Goal: Information Seeking & Learning: Learn about a topic

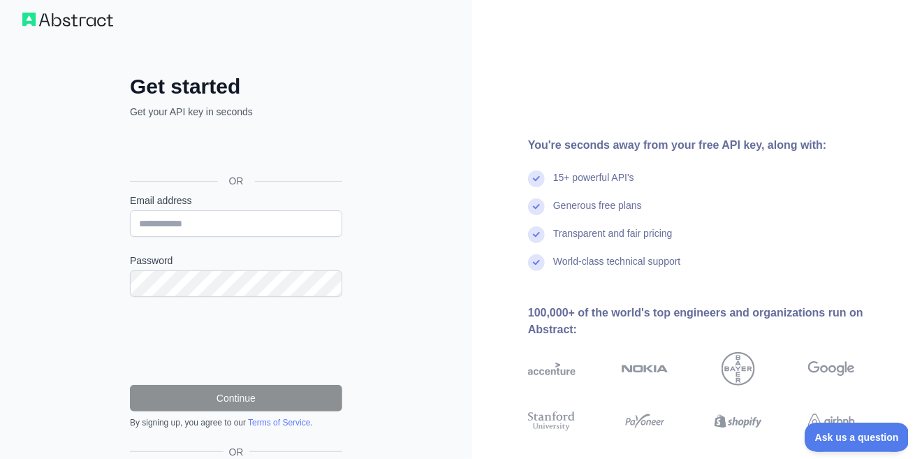
click at [254, 152] on div "Sign in with Google. Opens in new tab" at bounding box center [235, 149] width 210 height 31
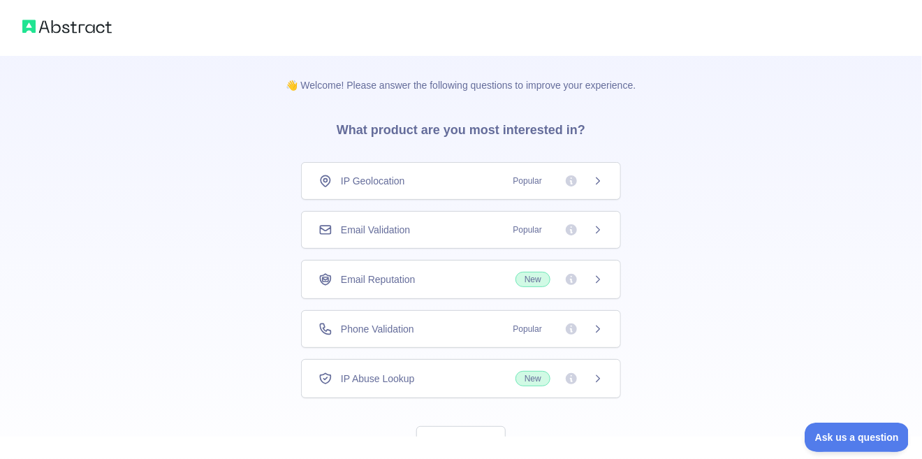
click at [430, 325] on div "Phone Validation Popular" at bounding box center [461, 329] width 285 height 14
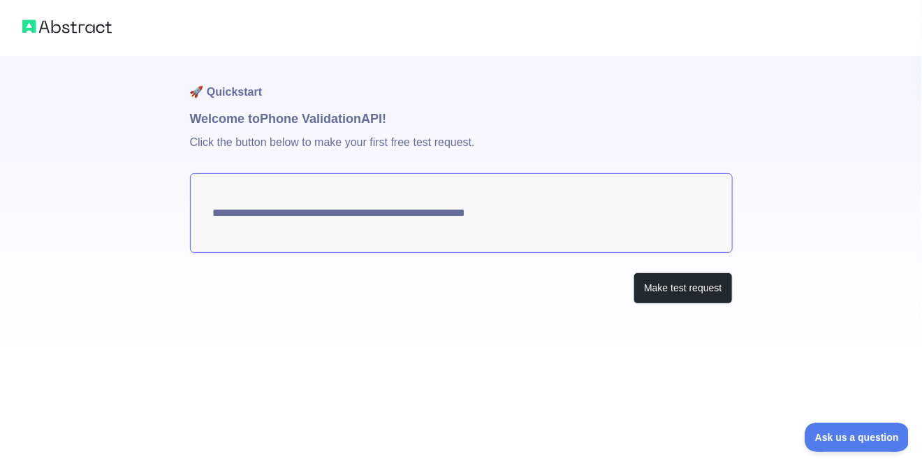
click at [333, 219] on textarea "**********" at bounding box center [461, 213] width 543 height 80
click at [654, 296] on button "Make test request" at bounding box center [683, 288] width 99 height 31
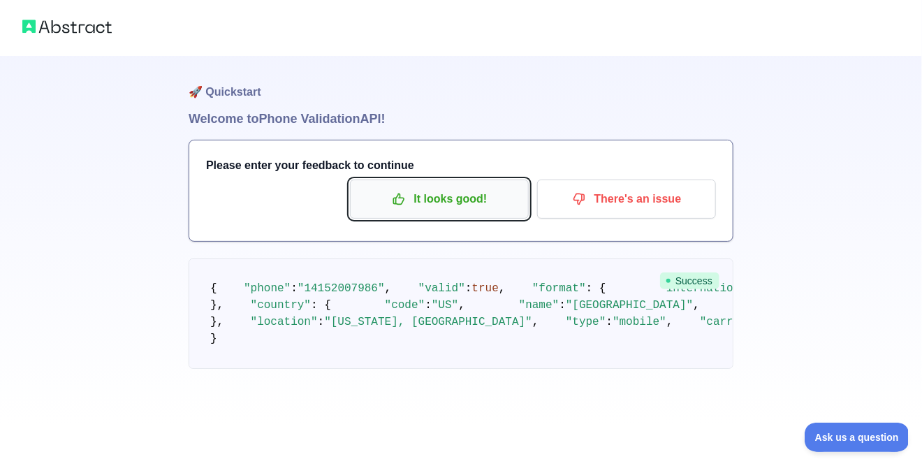
click at [457, 190] on p "It looks good!" at bounding box center [440, 199] width 158 height 24
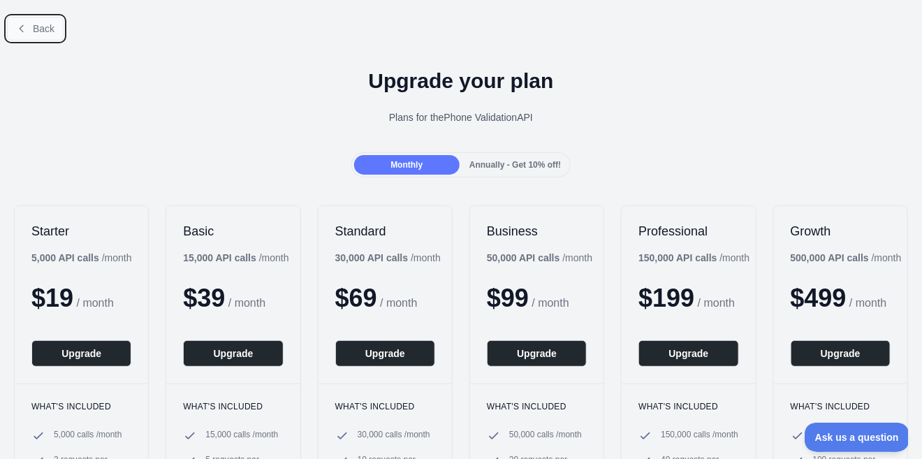
click at [45, 24] on span "Back" at bounding box center [44, 28] width 22 height 11
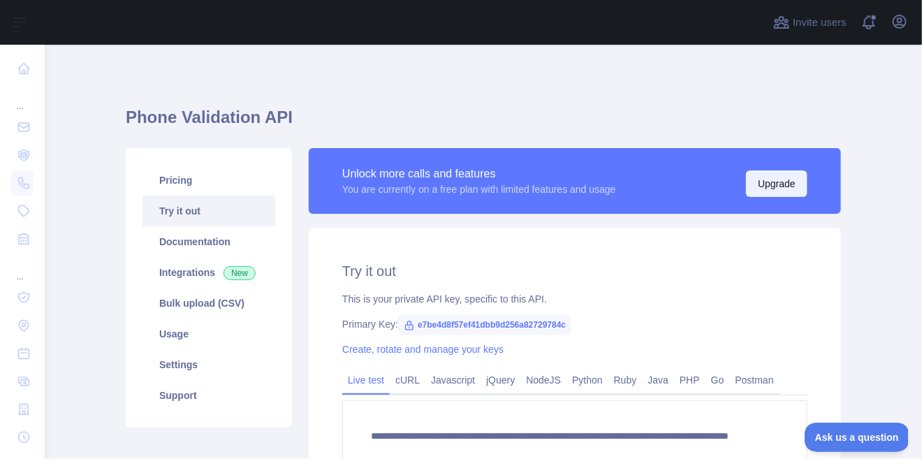
click at [778, 187] on button "Upgrade" at bounding box center [776, 184] width 61 height 27
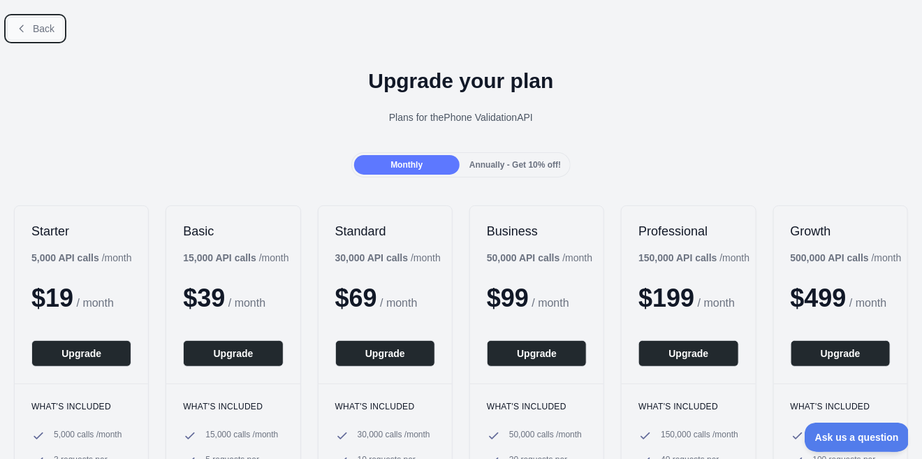
click at [31, 31] on button "Back" at bounding box center [35, 29] width 57 height 24
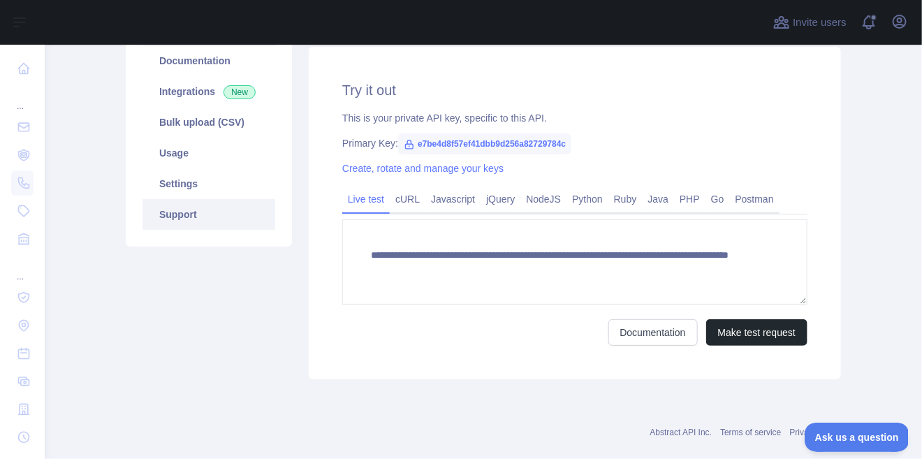
scroll to position [202, 0]
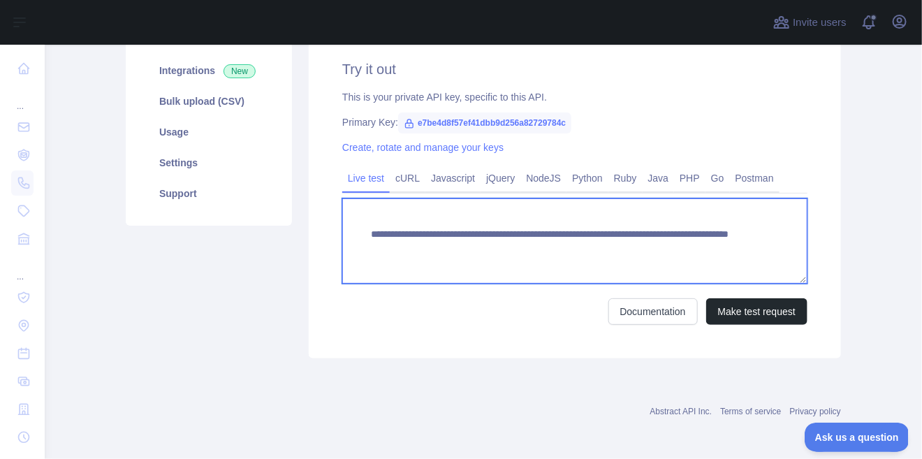
drag, startPoint x: 684, startPoint y: 254, endPoint x: 360, endPoint y: 235, distance: 324.8
click at [360, 235] on textarea "**********" at bounding box center [574, 240] width 465 height 85
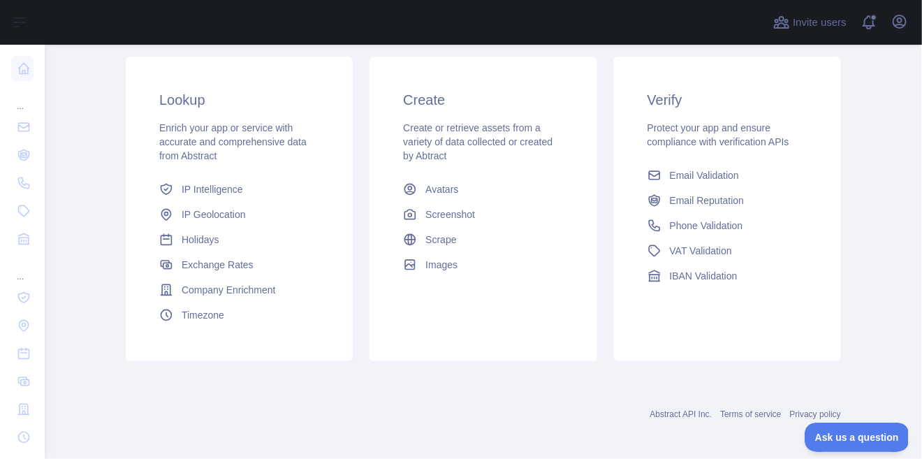
click at [762, 370] on div "Dashboard Welcome to Abstract. Abstract provides powerful APIs to help you enri…" at bounding box center [484, 114] width 716 height 534
click at [853, 434] on span "Ask us a question" at bounding box center [850, 435] width 105 height 10
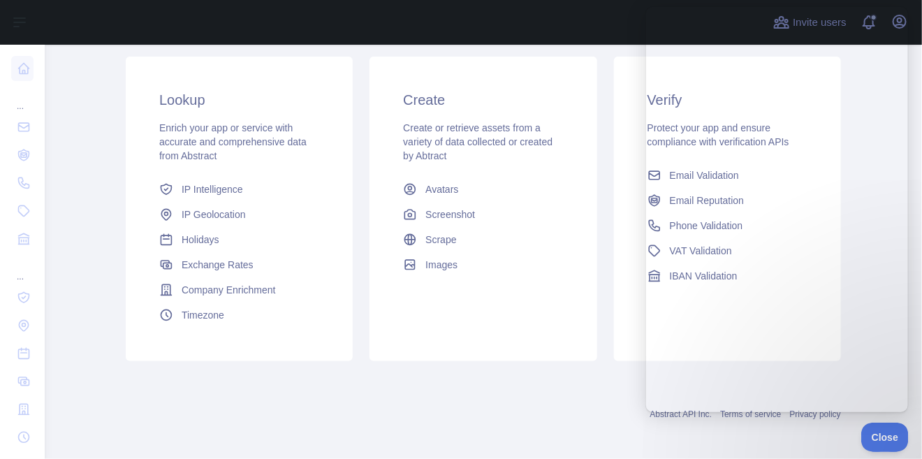
click at [838, 434] on div "Dashboard Welcome to Abstract. Abstract provides powerful APIs to help you enri…" at bounding box center [484, 138] width 716 height 651
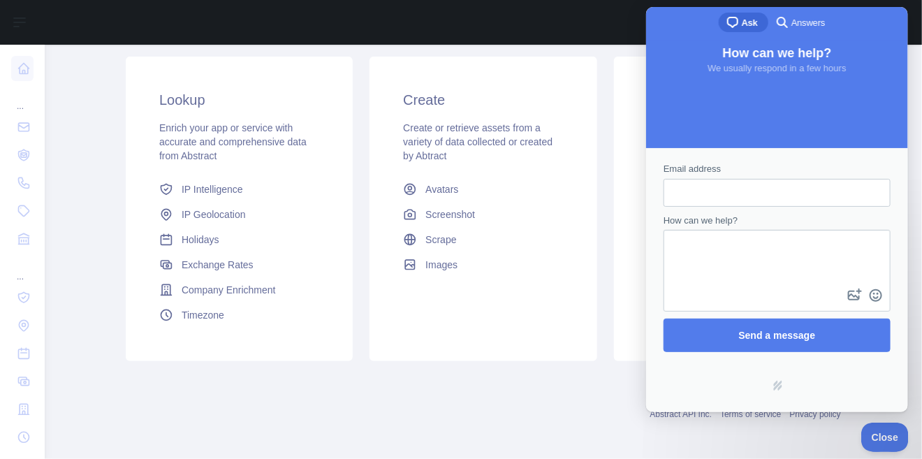
click at [573, 305] on div "Create Create or retrieve assets from a variety of data collected or created by…" at bounding box center [483, 209] width 227 height 305
click at [894, 25] on div "chat-square Ask search-medium Answers" at bounding box center [777, 24] width 262 height 34
click at [882, 433] on span "Close" at bounding box center [882, 435] width 48 height 10
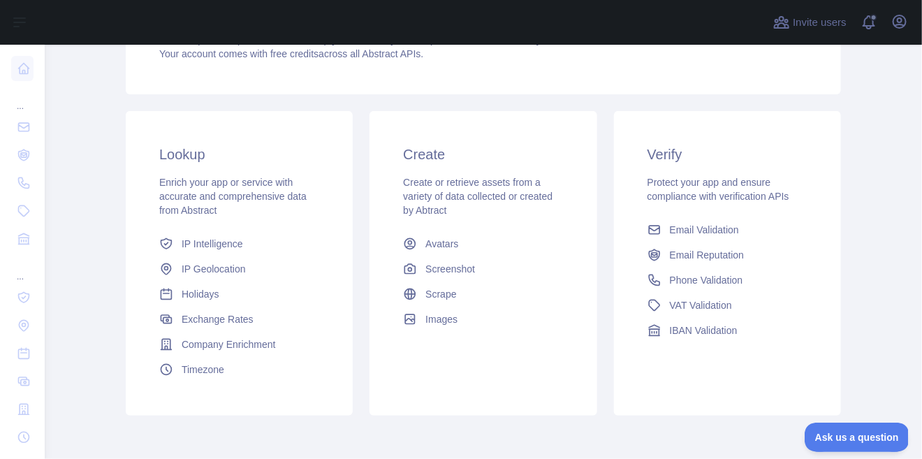
scroll to position [180, 0]
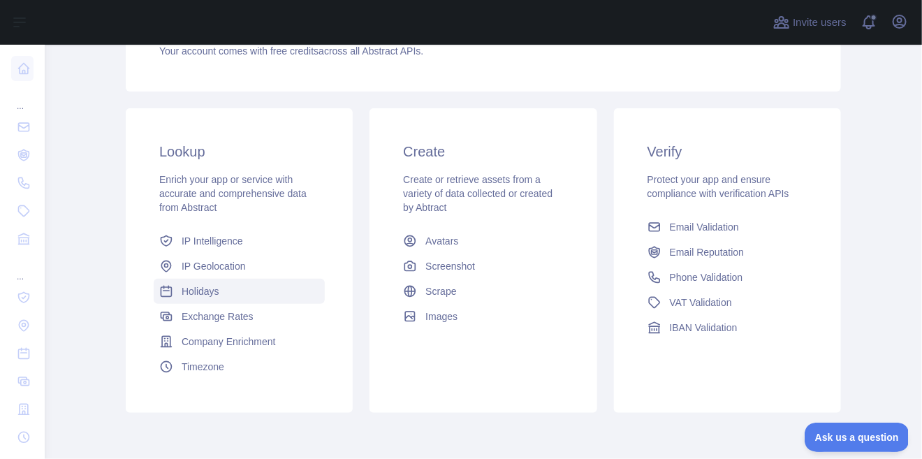
drag, startPoint x: 357, startPoint y: 396, endPoint x: 264, endPoint y: 289, distance: 141.7
click at [264, 289] on div "Lookup Enrich your app or service with accurate and comprehensive data from Abs…" at bounding box center [239, 260] width 244 height 305
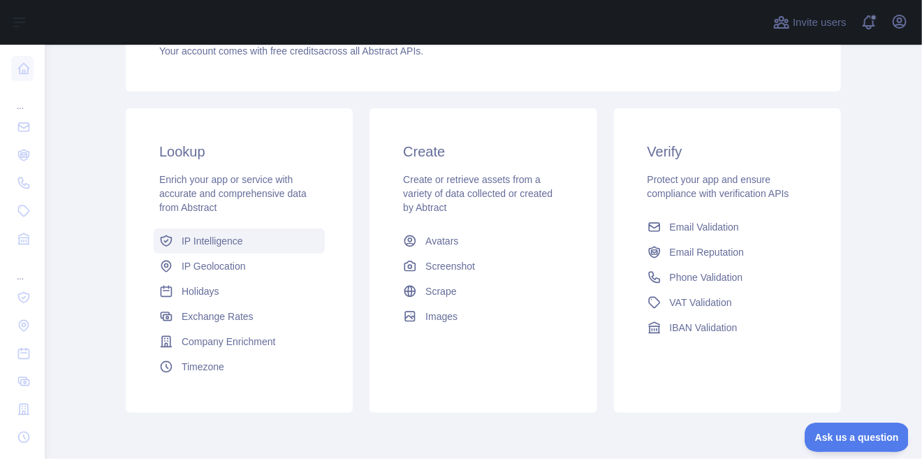
click at [222, 236] on span "IP Intelligence" at bounding box center [212, 241] width 61 height 14
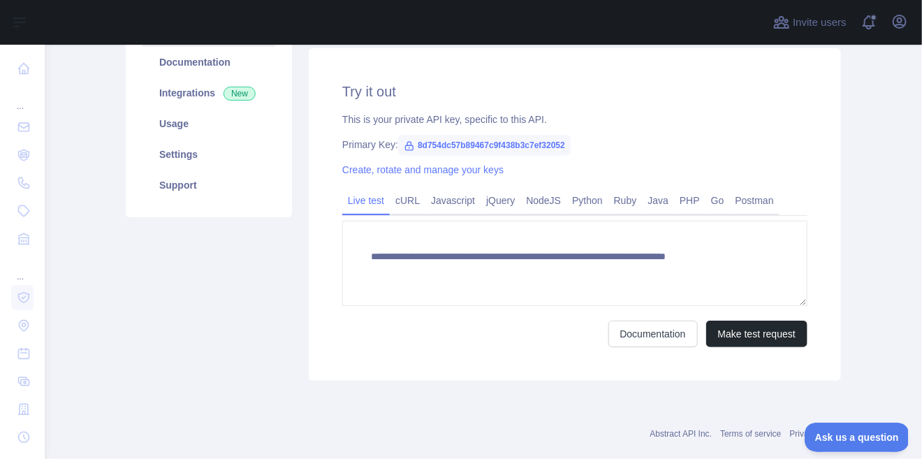
scroll to position [41, 0]
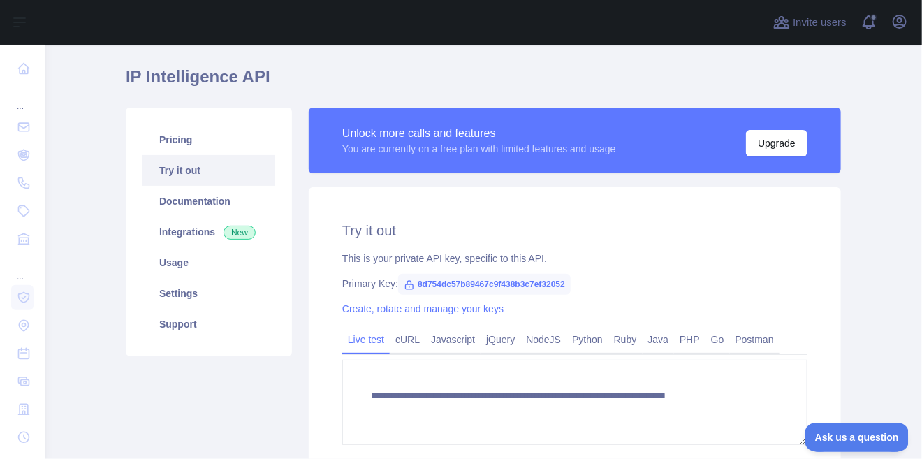
type textarea "**********"
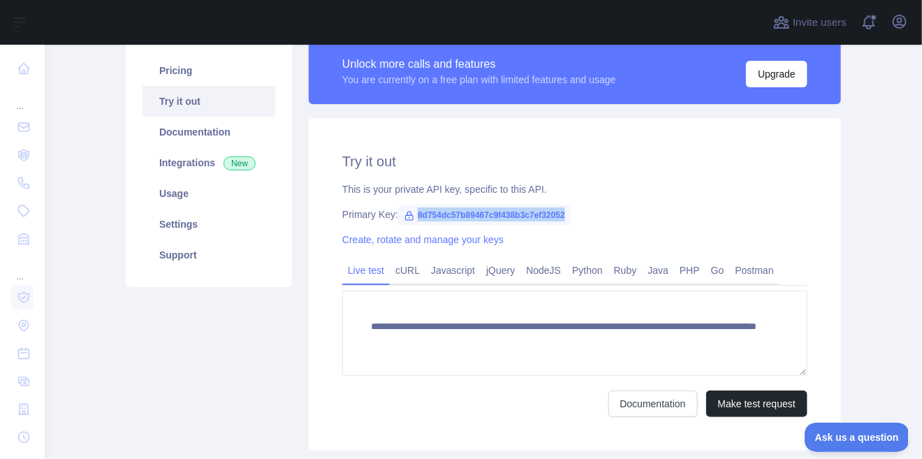
drag, startPoint x: 565, startPoint y: 216, endPoint x: 413, endPoint y: 214, distance: 152.4
click at [413, 215] on span "8d754dc57b89467c9f438b3c7ef32052" at bounding box center [484, 215] width 173 height 21
copy span "8d754dc57b89467c9f438b3c7ef32052"
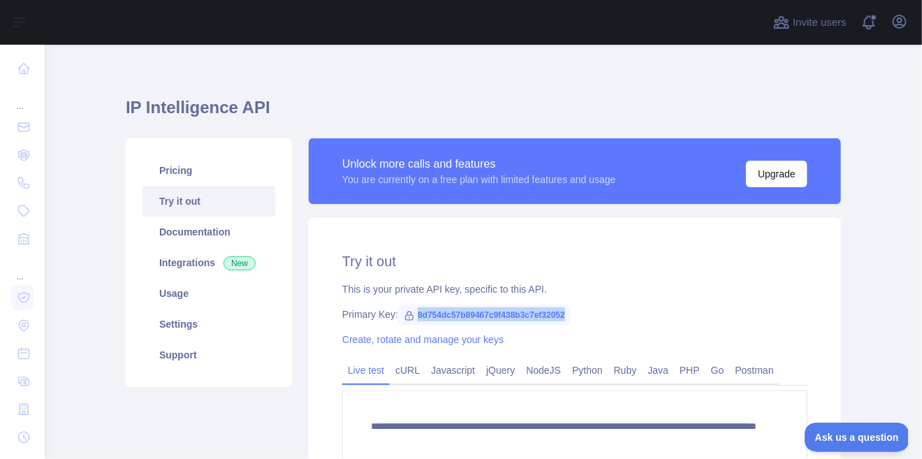
scroll to position [0, 0]
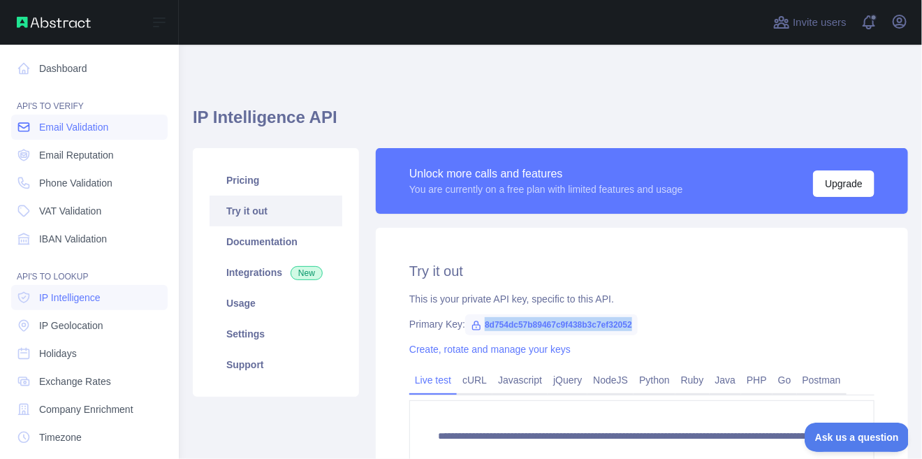
click at [46, 120] on span "Email Validation" at bounding box center [73, 127] width 69 height 14
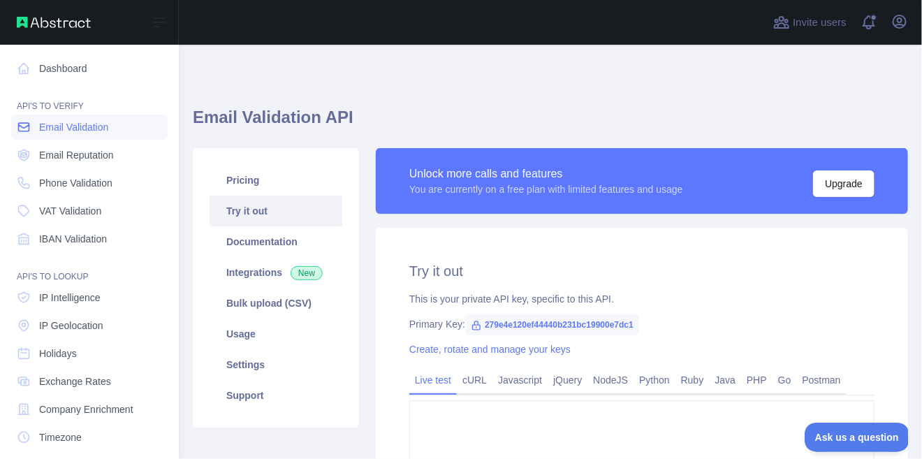
type textarea "**********"
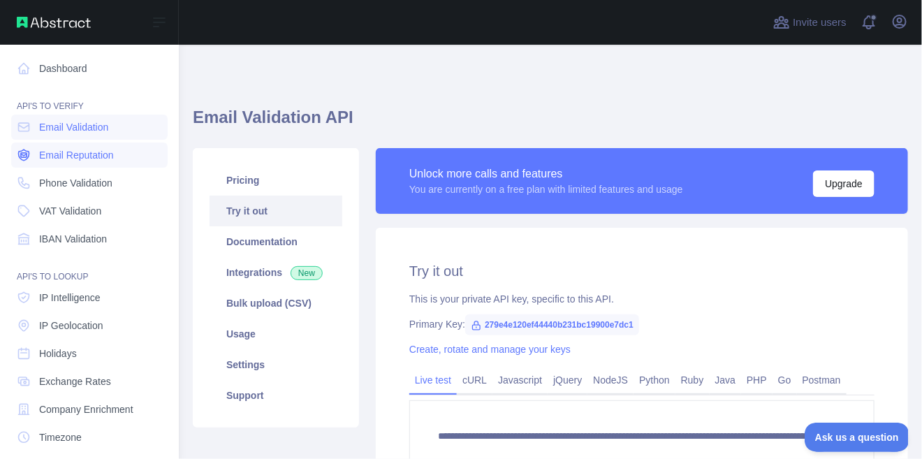
click at [59, 155] on span "Email Reputation" at bounding box center [76, 155] width 75 height 14
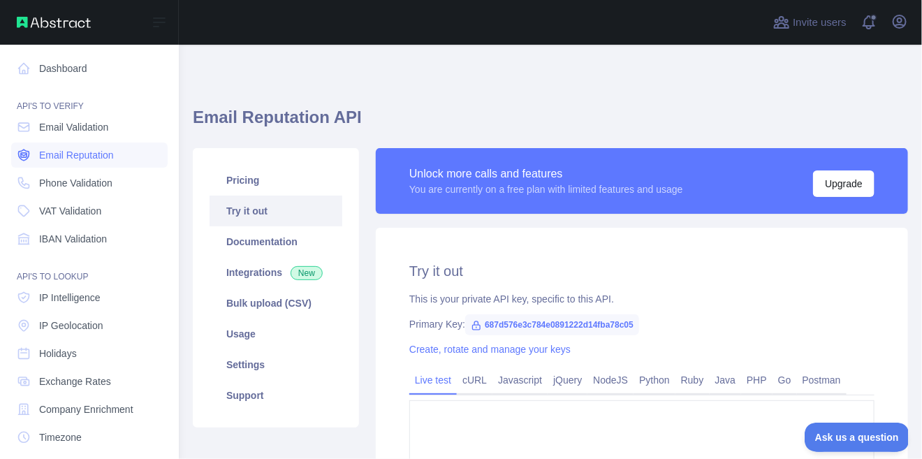
type textarea "**********"
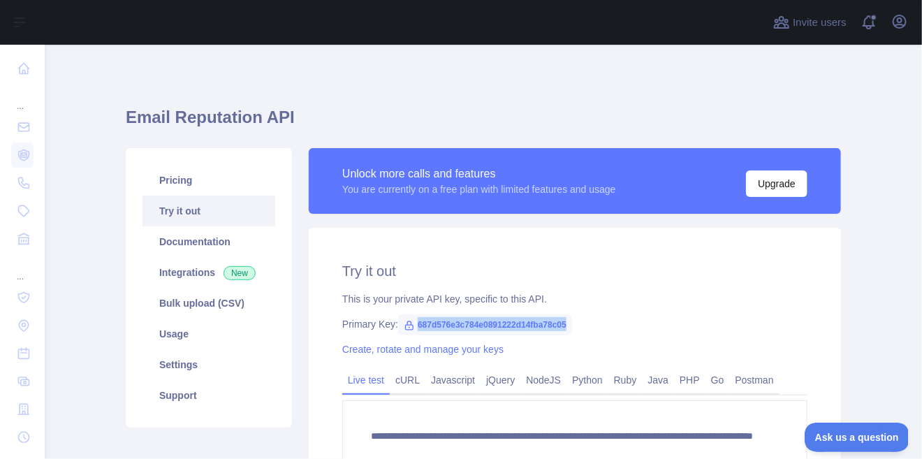
drag, startPoint x: 563, startPoint y: 325, endPoint x: 411, endPoint y: 321, distance: 152.4
click at [411, 321] on span "687d576e3c784e0891222d14fba78c05" at bounding box center [485, 324] width 174 height 21
copy span "687d576e3c784e0891222d14fba78c05"
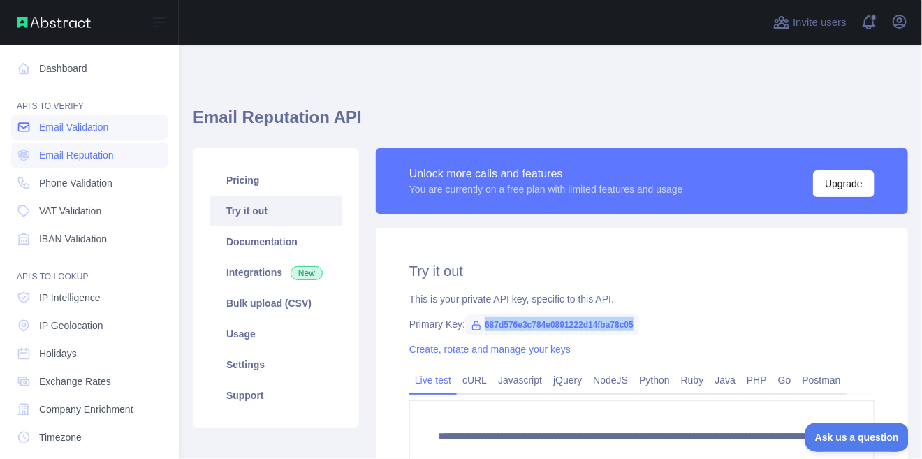
click at [65, 119] on link "Email Validation" at bounding box center [89, 127] width 157 height 25
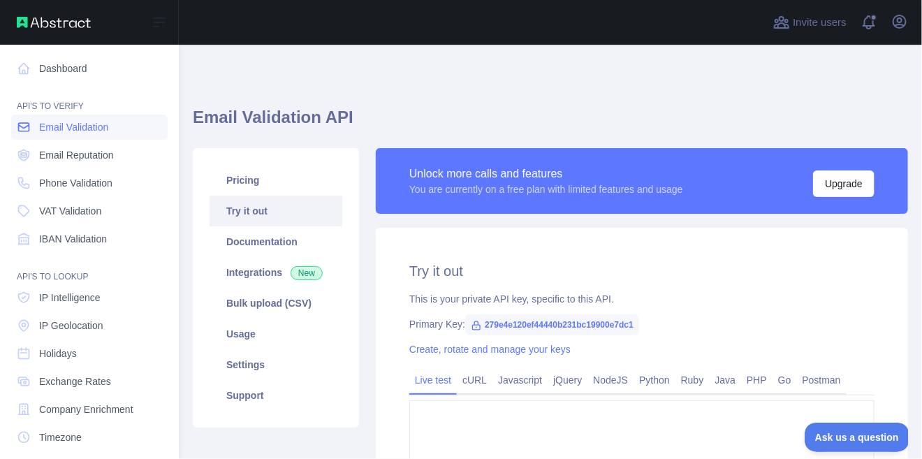
type textarea "**********"
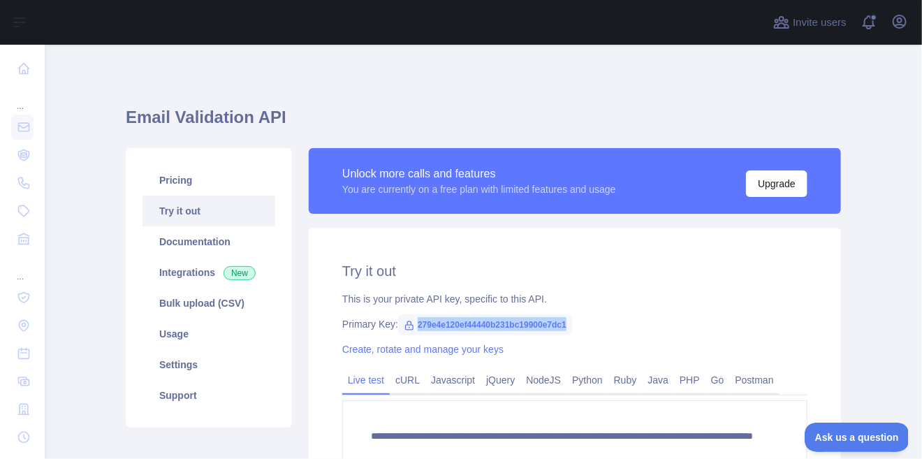
drag, startPoint x: 563, startPoint y: 326, endPoint x: 412, endPoint y: 332, distance: 151.1
click at [412, 332] on span "279e4e120ef44440b231bc19900e7dc1" at bounding box center [485, 324] width 174 height 21
copy span "279e4e120ef44440b231bc19900e7dc1"
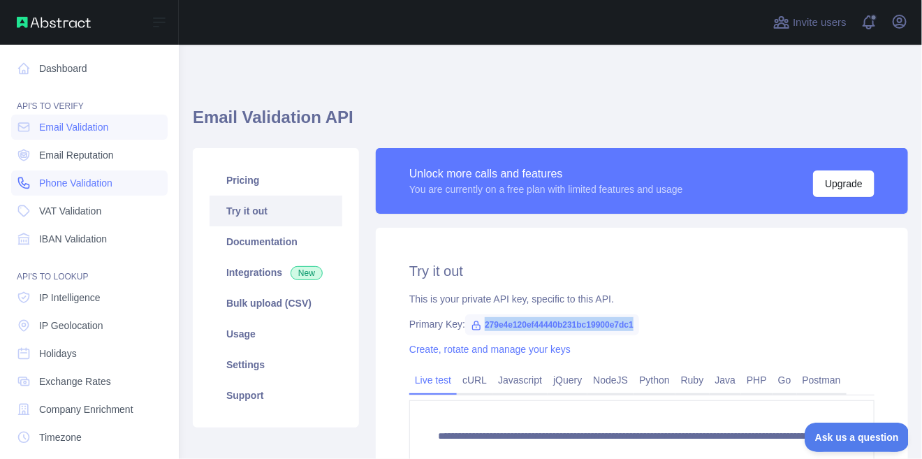
click at [40, 180] on span "Phone Validation" at bounding box center [75, 183] width 73 height 14
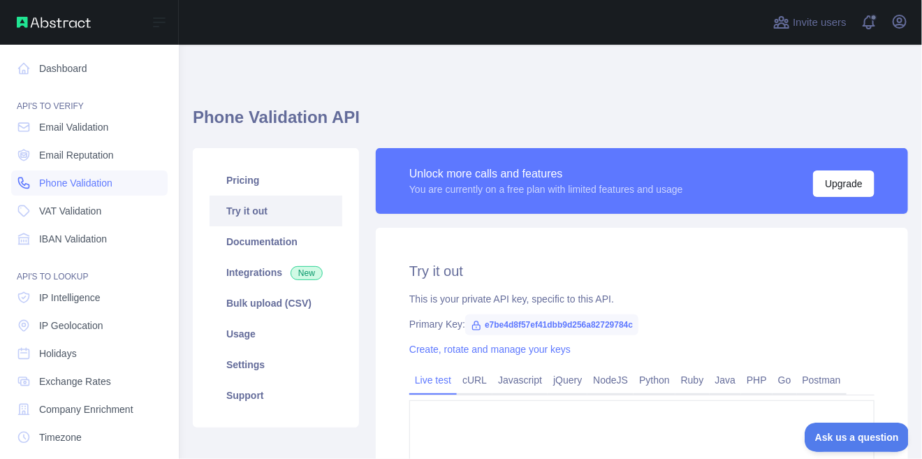
type textarea "**********"
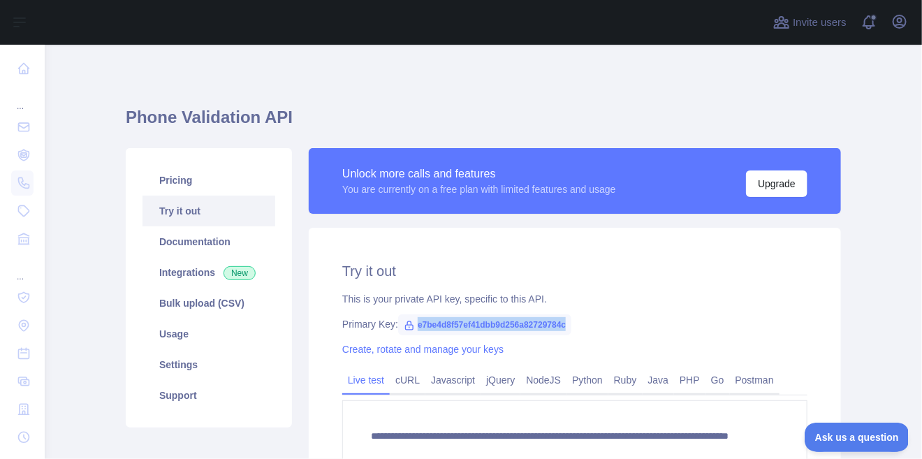
drag, startPoint x: 567, startPoint y: 328, endPoint x: 412, endPoint y: 326, distance: 154.5
click at [412, 326] on div "Primary Key: e7be4d8f57ef41dbb9d256a82729784c" at bounding box center [574, 324] width 465 height 14
copy span "e7be4d8f57ef41dbb9d256a82729784c"
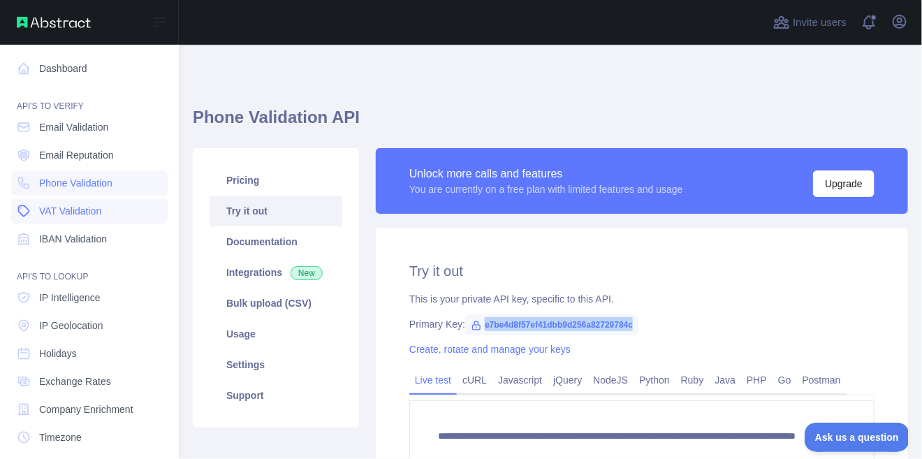
click at [50, 205] on span "VAT Validation" at bounding box center [70, 211] width 62 height 14
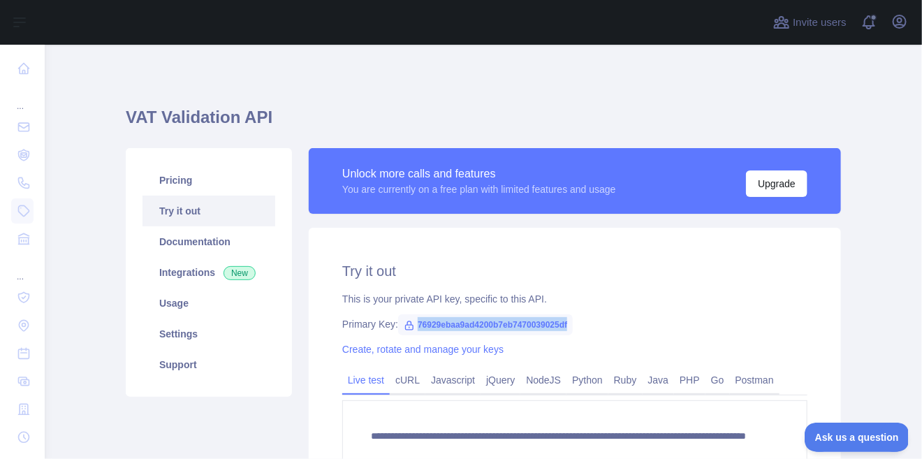
drag, startPoint x: 565, startPoint y: 325, endPoint x: 414, endPoint y: 326, distance: 150.9
click at [414, 326] on span "76929ebaa9ad4200b7eb7470039025df" at bounding box center [485, 324] width 175 height 21
copy span "76929ebaa9ad4200b7eb7470039025df"
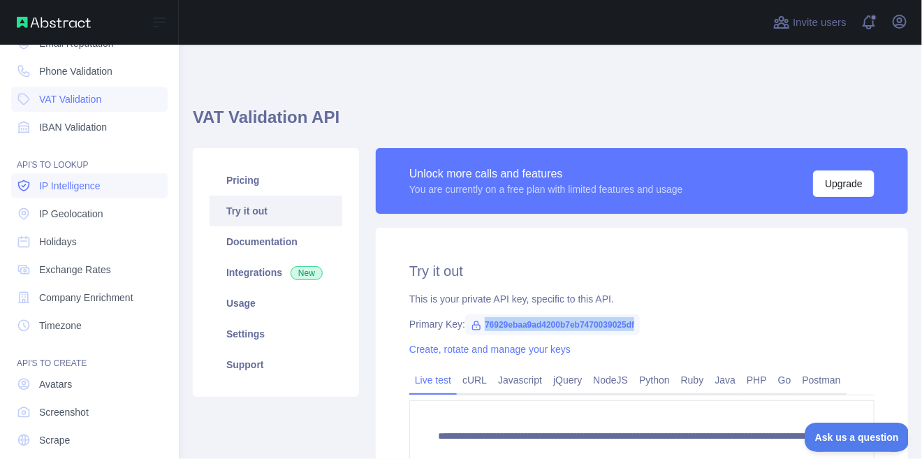
scroll to position [155, 0]
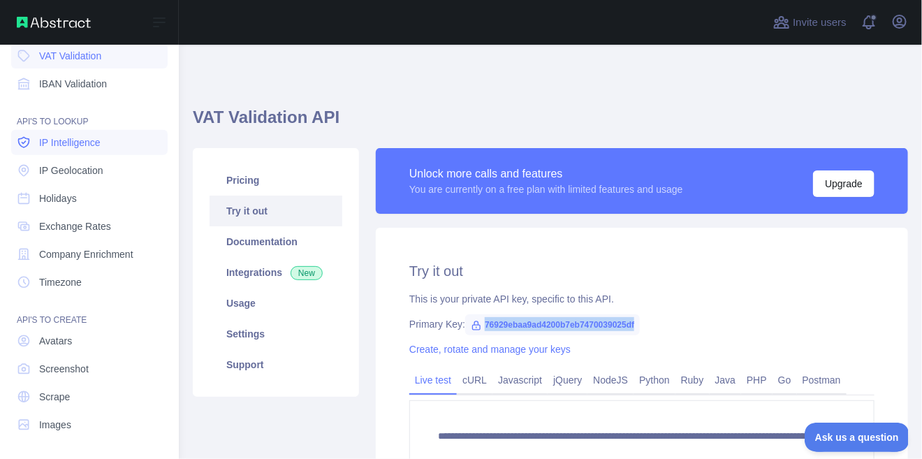
click at [60, 145] on span "IP Intelligence" at bounding box center [69, 143] width 61 height 14
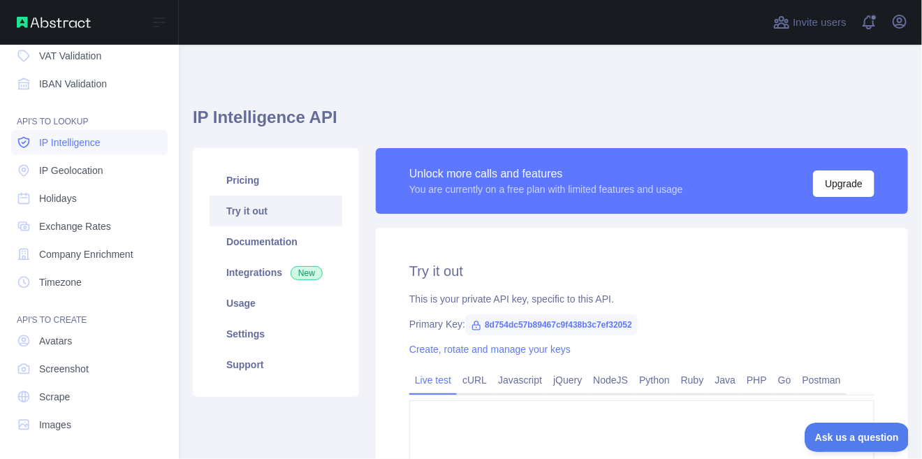
type textarea "**********"
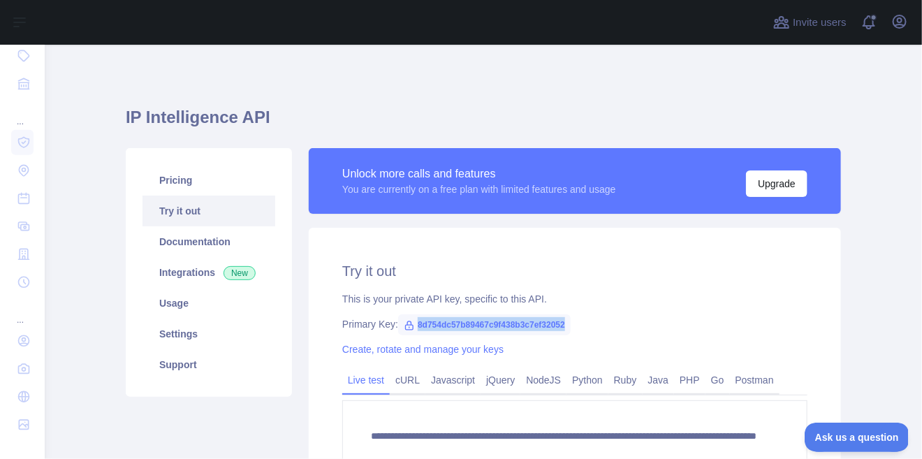
drag, startPoint x: 569, startPoint y: 326, endPoint x: 412, endPoint y: 321, distance: 156.6
click at [412, 321] on div "Primary Key: 8d754dc57b89467c9f438b3c7ef32052" at bounding box center [574, 324] width 465 height 14
copy span "8d754dc57b89467c9f438b3c7ef32052"
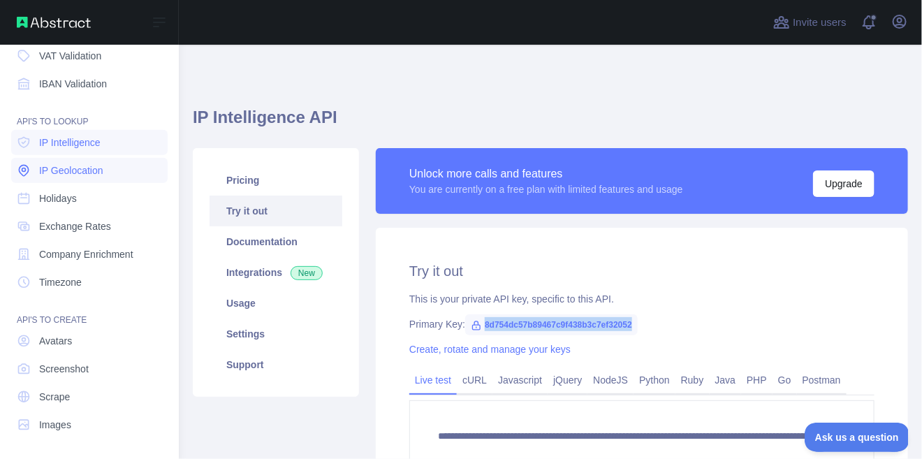
click at [48, 173] on span "IP Geolocation" at bounding box center [71, 171] width 64 height 14
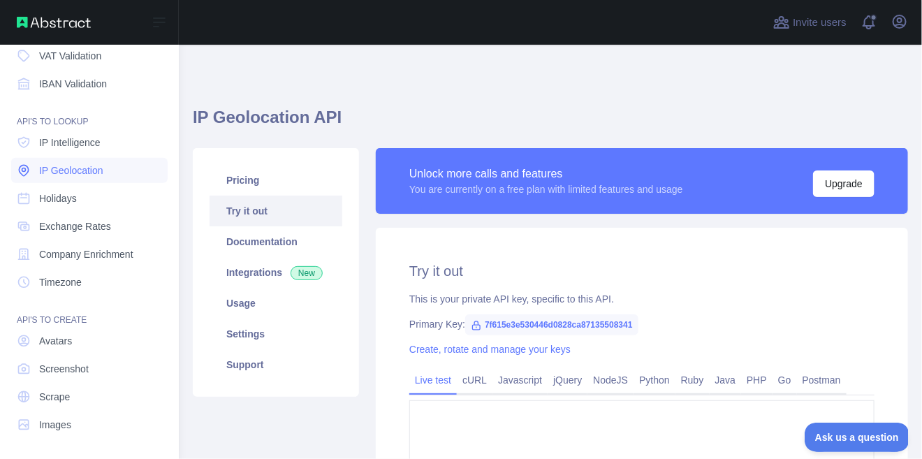
type textarea "**********"
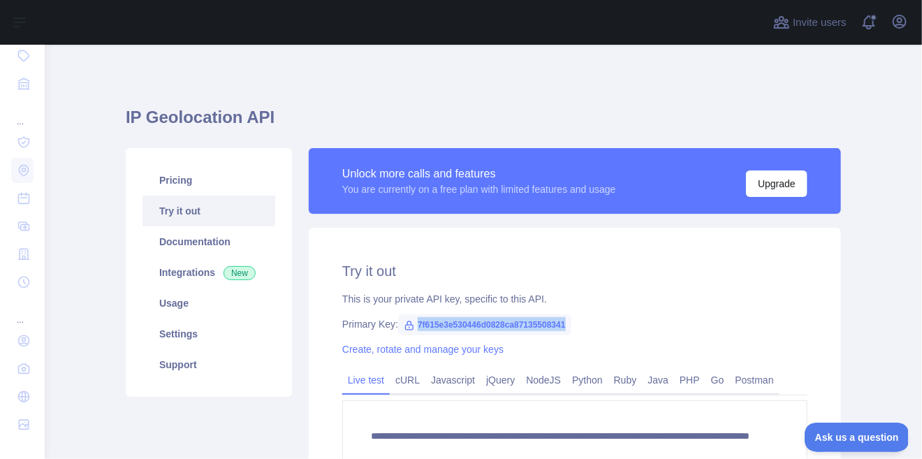
drag, startPoint x: 568, startPoint y: 328, endPoint x: 414, endPoint y: 328, distance: 153.7
click at [414, 328] on div "Primary Key: 7f615e3e530446d0828ca87135508341" at bounding box center [574, 324] width 465 height 14
copy span "7f615e3e530446d0828ca87135508341"
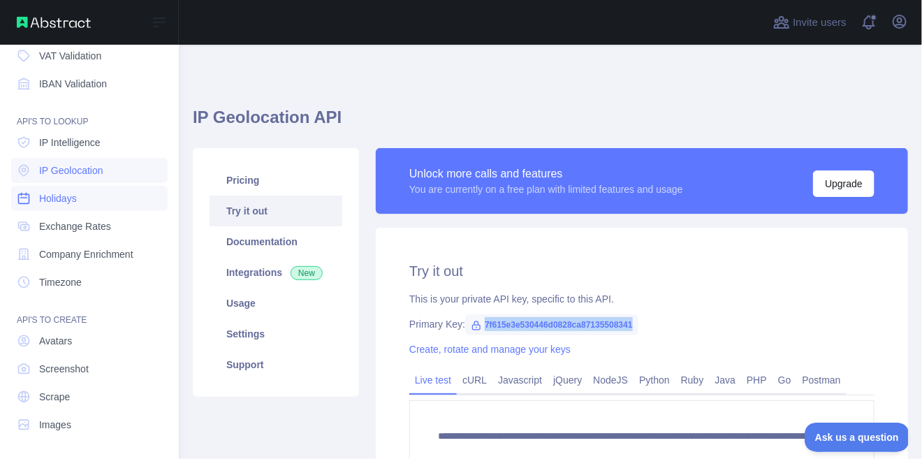
click at [34, 200] on link "Holidays" at bounding box center [89, 198] width 157 height 25
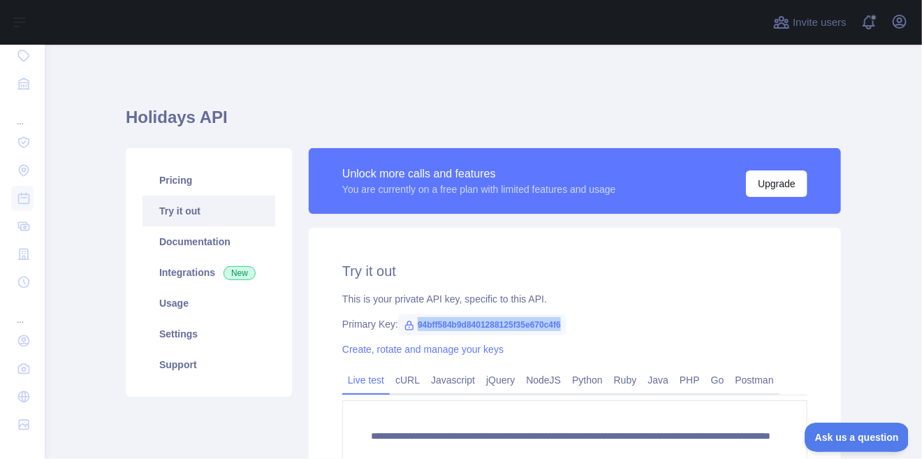
drag, startPoint x: 560, startPoint y: 325, endPoint x: 411, endPoint y: 323, distance: 149.6
click at [411, 323] on span "94bff584b9d8401288125f35e670c4f6" at bounding box center [482, 324] width 168 height 21
copy span "94bff584b9d8401288125f35e670c4f6"
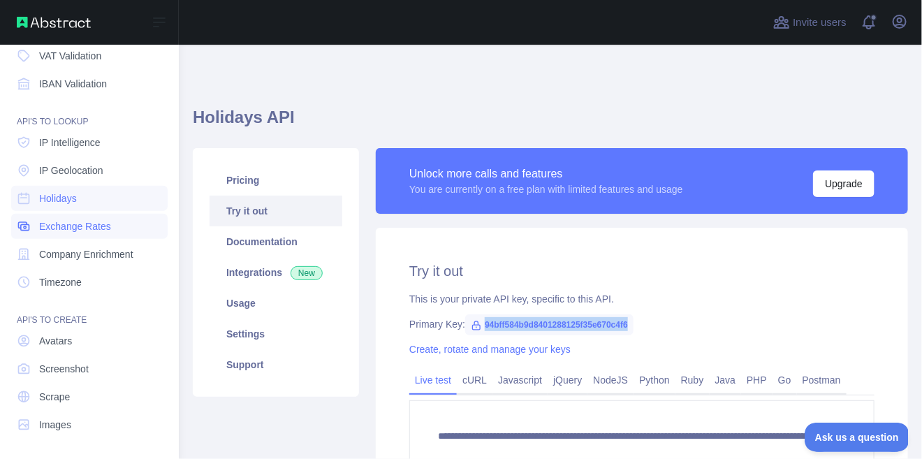
click at [51, 224] on span "Exchange Rates" at bounding box center [75, 226] width 72 height 14
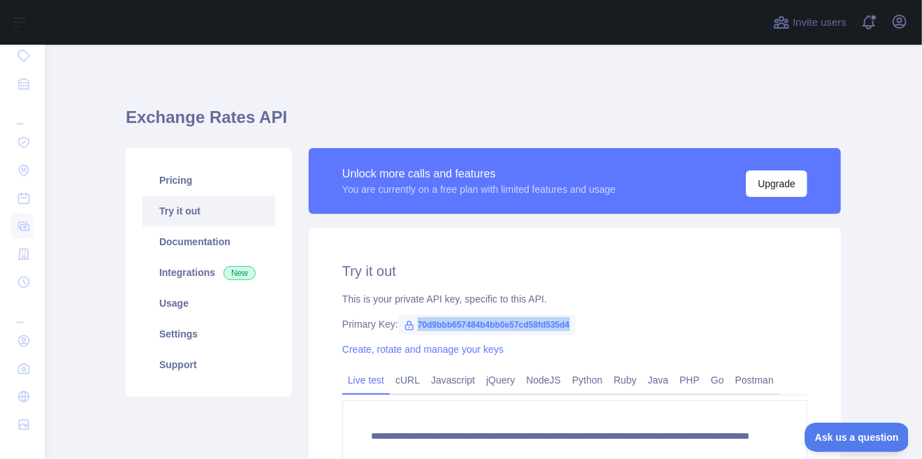
drag, startPoint x: 567, startPoint y: 325, endPoint x: 416, endPoint y: 325, distance: 151.6
click at [416, 325] on span "70d9bbb657484b4bb0e57cd58fd535d4" at bounding box center [486, 324] width 177 height 21
copy span "70d9bbb657484b4bb0e57cd58fd535d4"
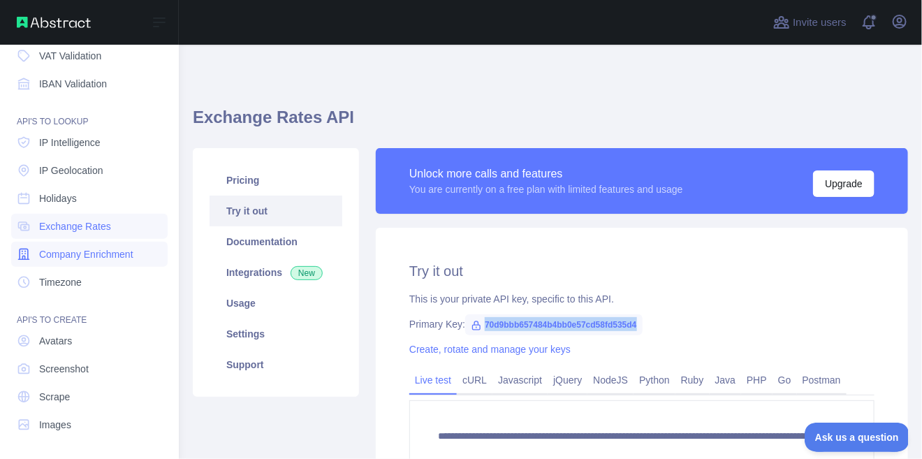
click at [40, 261] on span "Company Enrichment" at bounding box center [86, 254] width 94 height 14
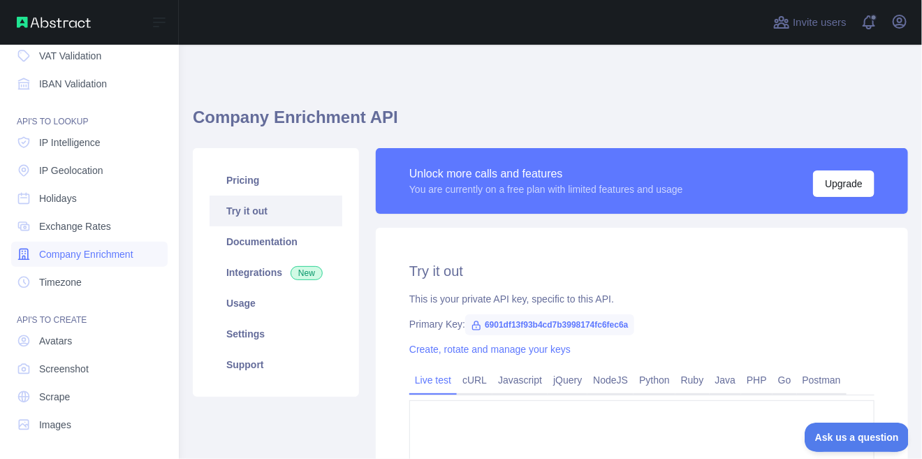
type textarea "**********"
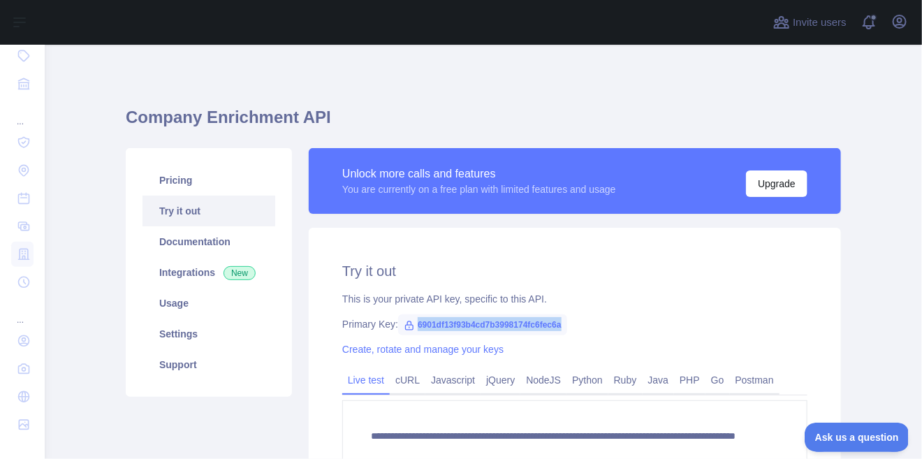
drag, startPoint x: 568, startPoint y: 324, endPoint x: 416, endPoint y: 324, distance: 152.3
click at [416, 324] on div "Primary Key: 6901df13f93b4cd7b3998174fc6fec6a" at bounding box center [574, 324] width 465 height 14
copy span "6901df13f93b4cd7b3998174fc6fec6a"
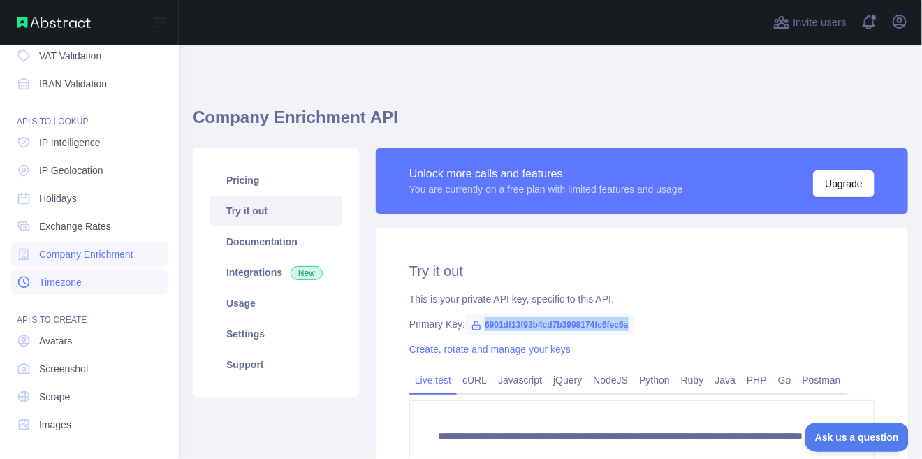
click at [43, 283] on span "Timezone" at bounding box center [60, 282] width 43 height 14
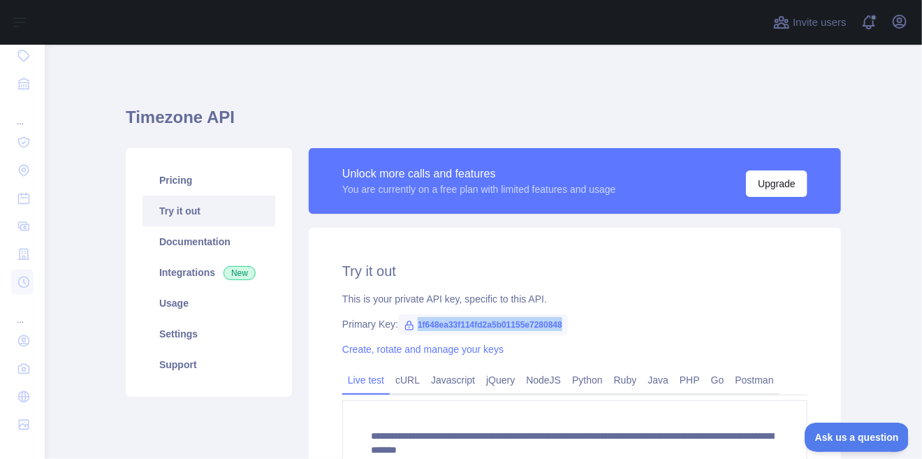
drag, startPoint x: 565, startPoint y: 329, endPoint x: 414, endPoint y: 321, distance: 150.5
click at [414, 321] on span "1f648ea33f114fd2a5b01155e7280848" at bounding box center [483, 324] width 170 height 21
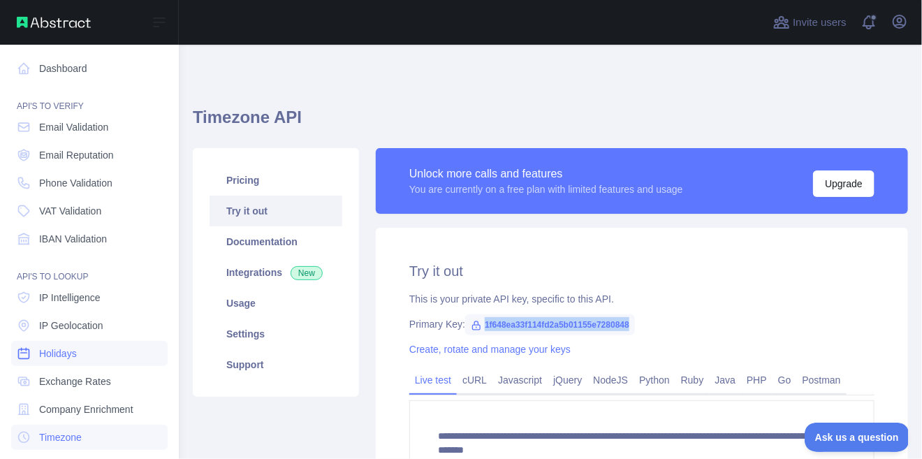
scroll to position [155, 0]
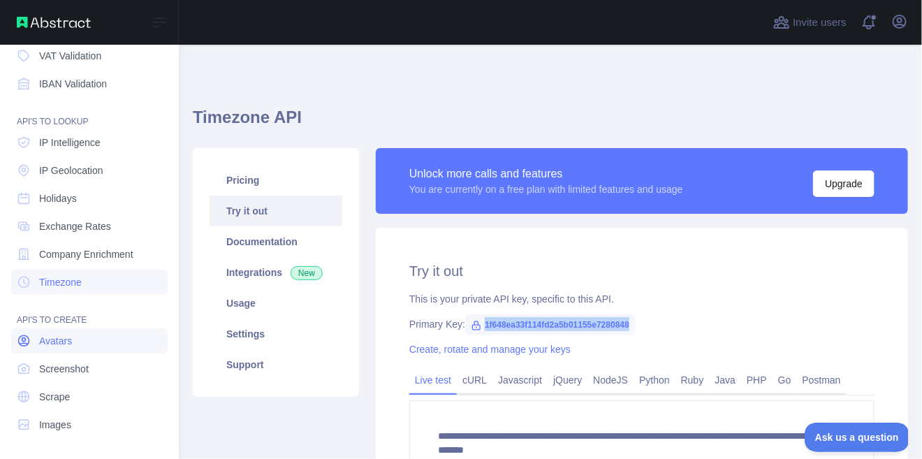
click at [47, 340] on span "Avatars" at bounding box center [55, 341] width 33 height 14
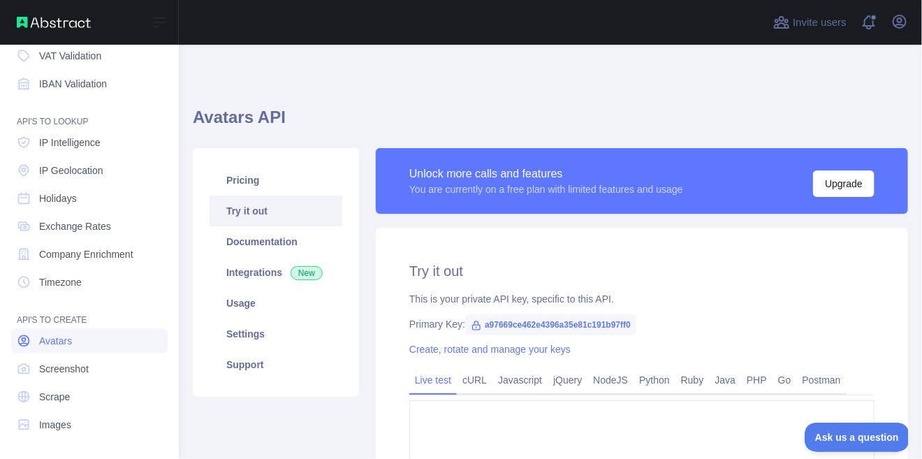
type textarea "**********"
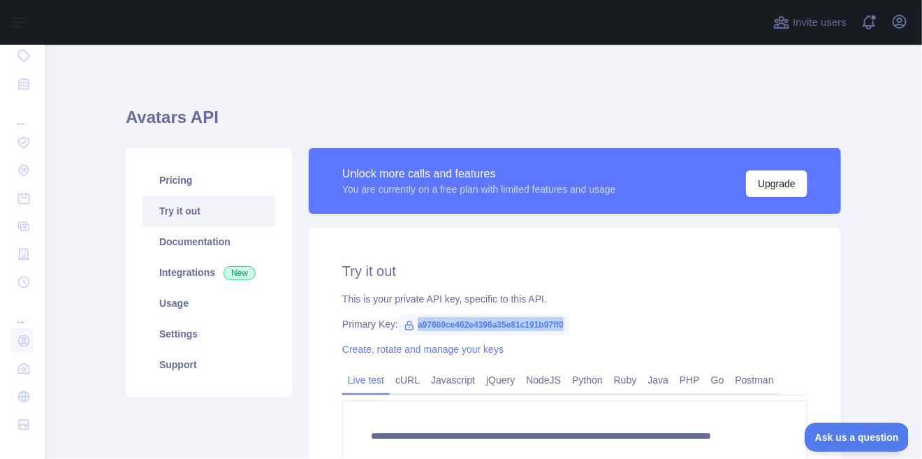
drag, startPoint x: 565, startPoint y: 324, endPoint x: 414, endPoint y: 328, distance: 151.0
click at [414, 328] on div "Primary Key: a97669ce462e4396a35e81c191b97ff0" at bounding box center [574, 324] width 465 height 14
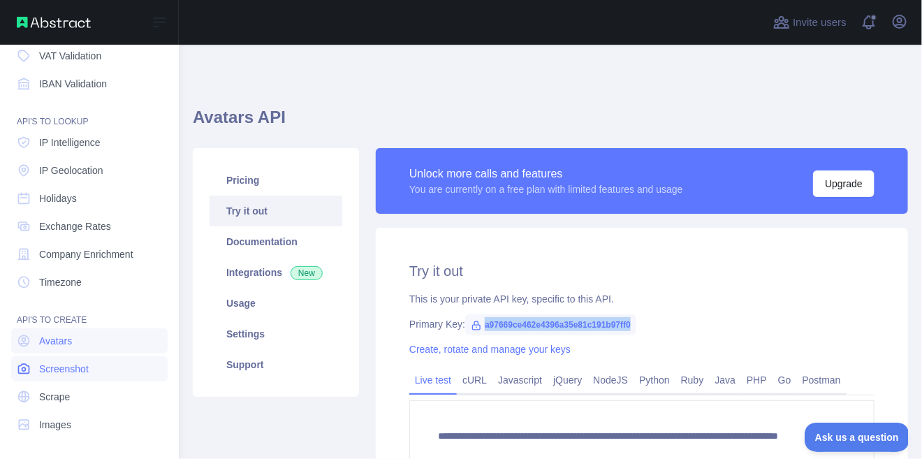
click at [31, 367] on link "Screenshot" at bounding box center [89, 368] width 157 height 25
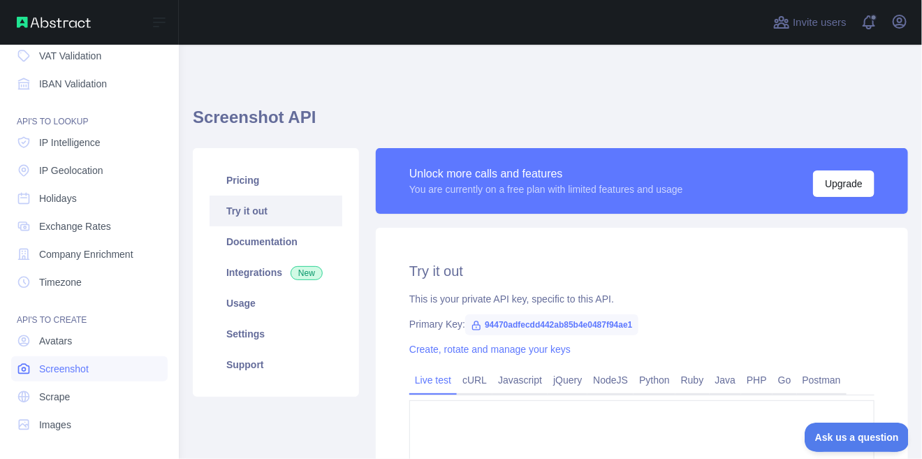
type textarea "**********"
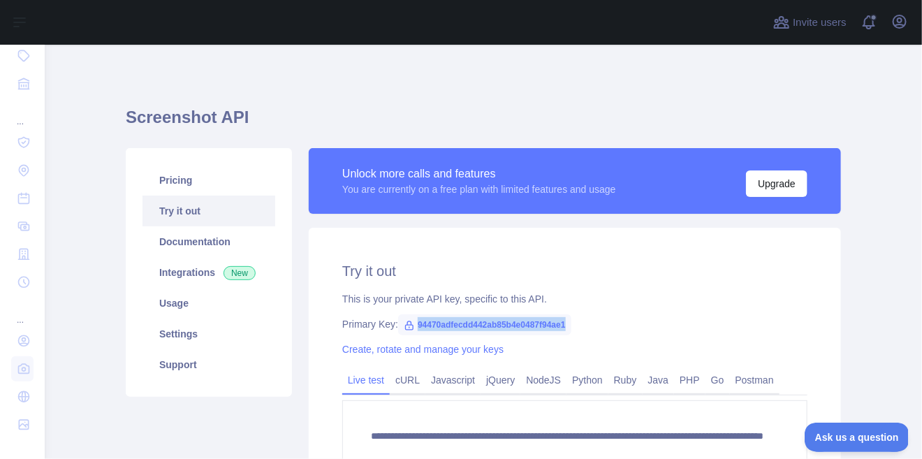
drag, startPoint x: 567, startPoint y: 324, endPoint x: 405, endPoint y: 333, distance: 163.0
click at [405, 331] on div "Primary Key: 94470adfecdd442ab85b4e0487f94ae1" at bounding box center [574, 324] width 465 height 14
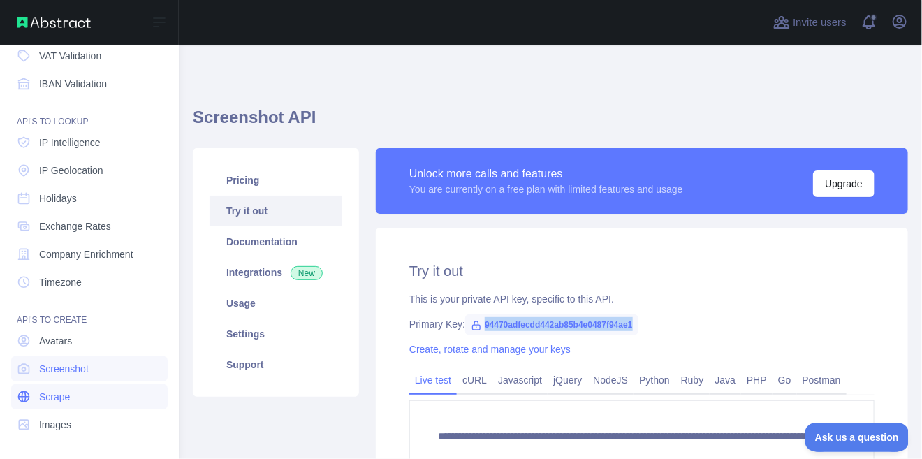
click at [31, 393] on link "Scrape" at bounding box center [89, 396] width 157 height 25
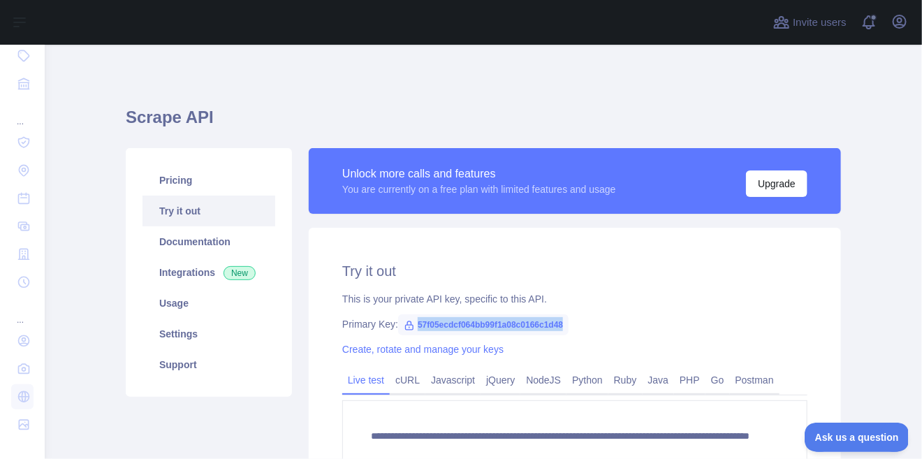
drag, startPoint x: 570, startPoint y: 323, endPoint x: 413, endPoint y: 329, distance: 156.7
click at [413, 329] on div "Primary Key: 57f05ecdcf064bb99f1a08c0166c1d48" at bounding box center [574, 324] width 465 height 14
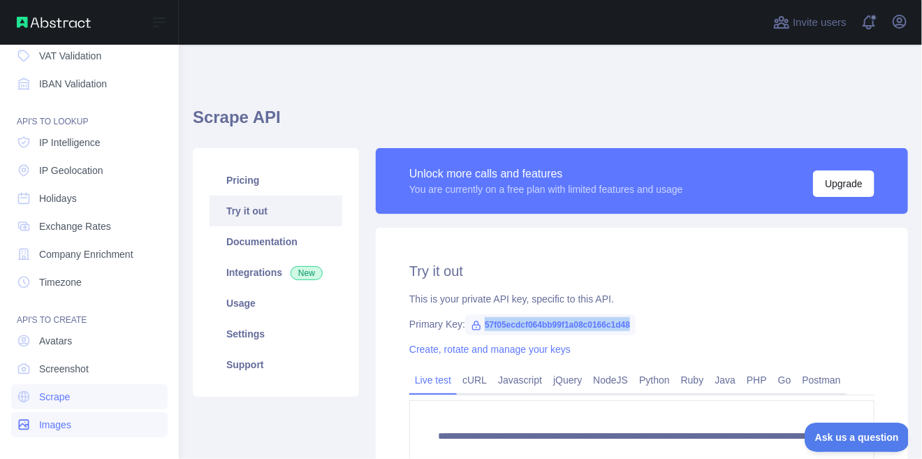
click at [51, 427] on span "Images" at bounding box center [55, 425] width 32 height 14
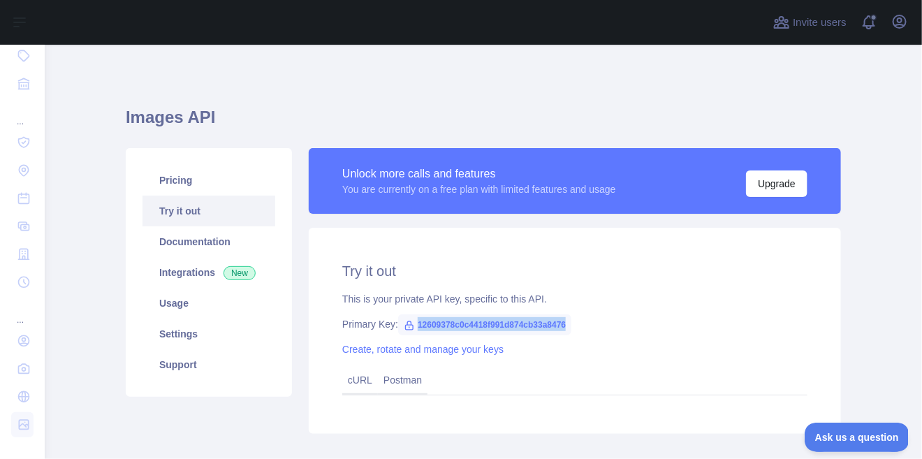
drag, startPoint x: 567, startPoint y: 331, endPoint x: 414, endPoint y: 329, distance: 153.7
click at [414, 329] on div "Primary Key: 12609378c0c4418f991d874cb33a8476" at bounding box center [574, 324] width 465 height 14
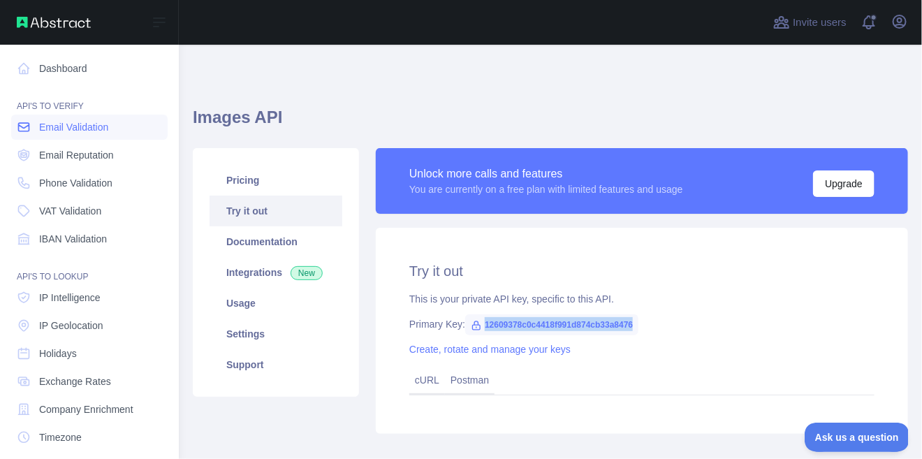
click at [75, 130] on span "Email Validation" at bounding box center [73, 127] width 69 height 14
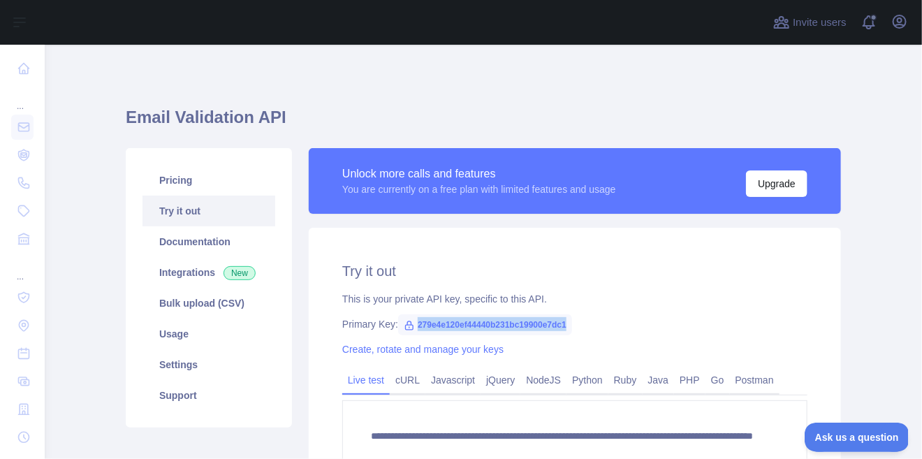
drag, startPoint x: 573, startPoint y: 328, endPoint x: 412, endPoint y: 332, distance: 160.8
click at [412, 331] on div "Primary Key: 279e4e120ef44440b231bc19900e7dc1" at bounding box center [574, 324] width 465 height 14
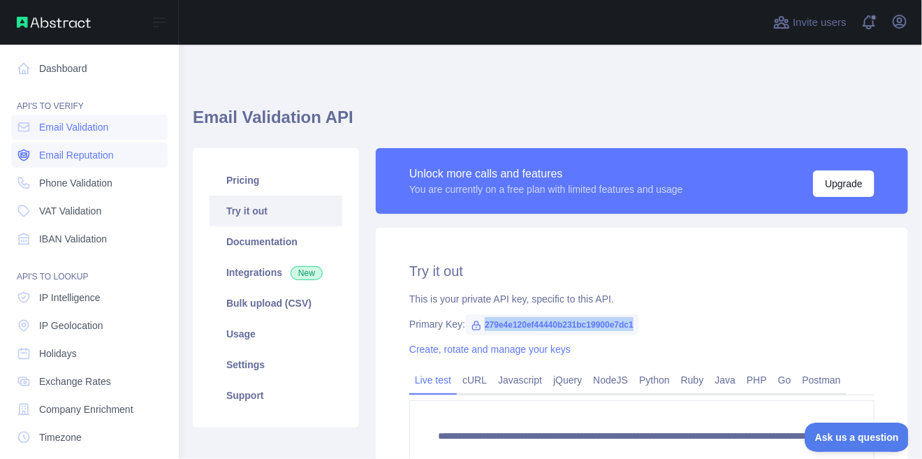
click at [61, 164] on link "Email Reputation" at bounding box center [89, 155] width 157 height 25
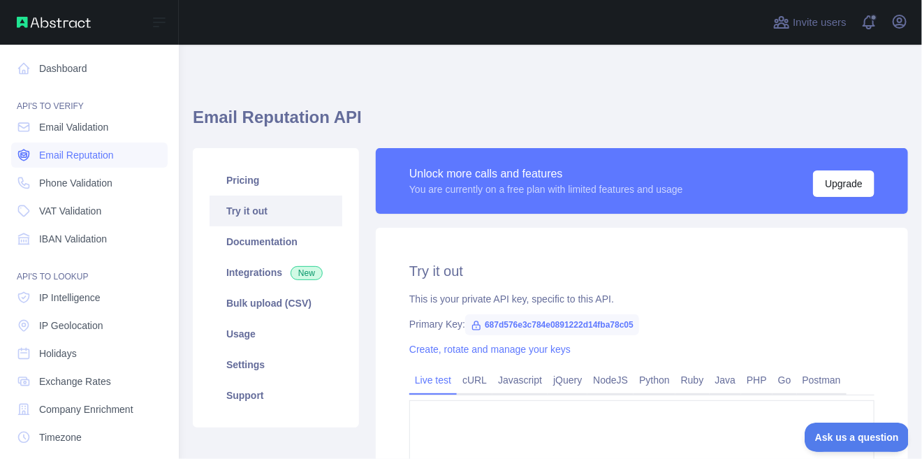
type textarea "**********"
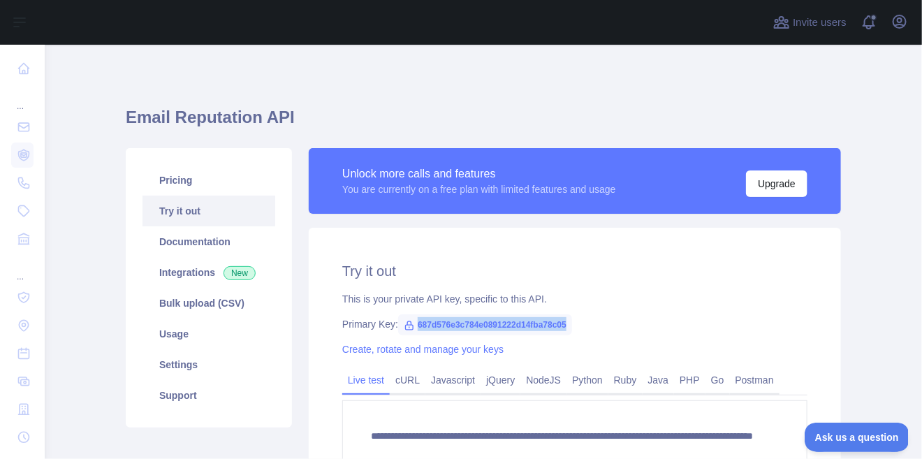
drag, startPoint x: 563, startPoint y: 328, endPoint x: 413, endPoint y: 324, distance: 149.6
click at [413, 324] on span "687d576e3c784e0891222d14fba78c05" at bounding box center [485, 324] width 174 height 21
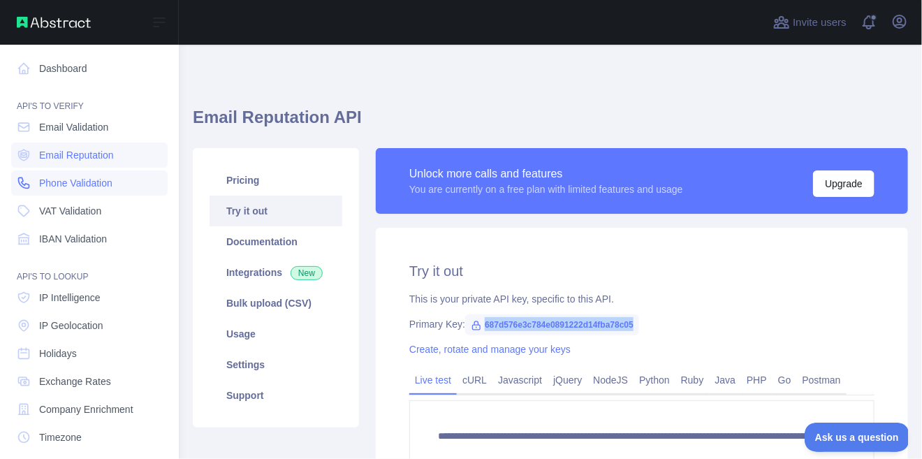
click at [62, 188] on span "Phone Validation" at bounding box center [75, 183] width 73 height 14
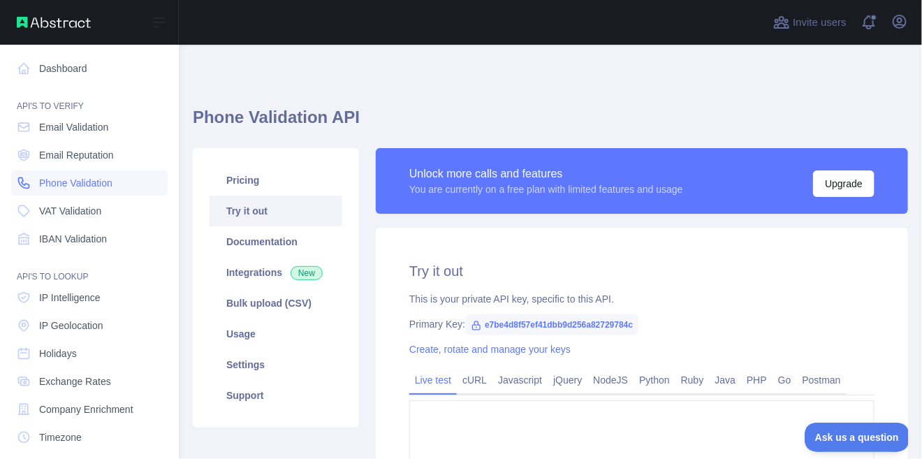
type textarea "**********"
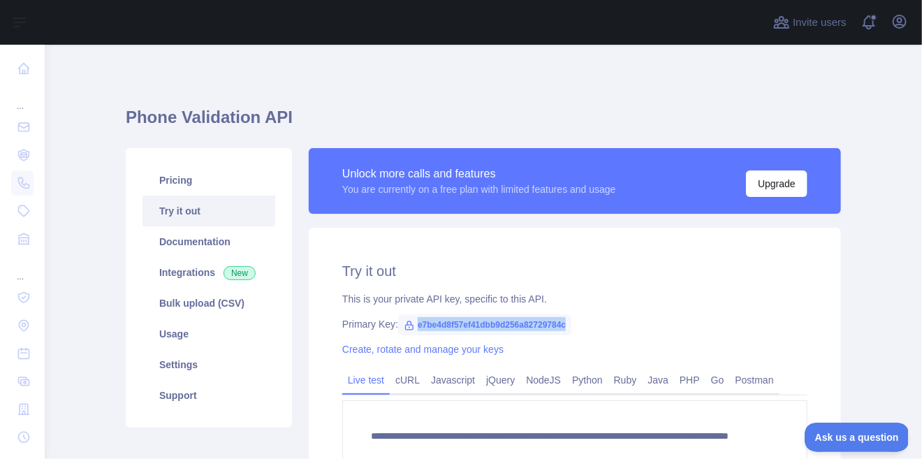
drag, startPoint x: 569, startPoint y: 325, endPoint x: 414, endPoint y: 325, distance: 155.1
click at [414, 325] on div "Primary Key: e7be4d8f57ef41dbb9d256a82729784c" at bounding box center [574, 324] width 465 height 14
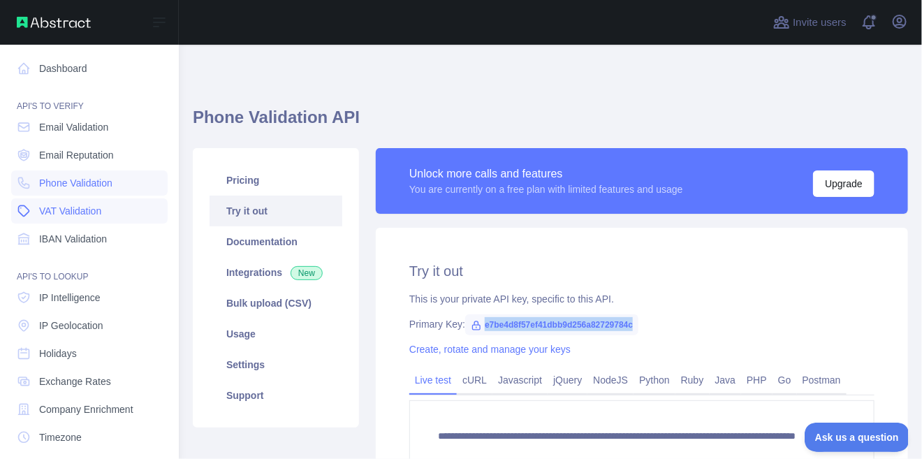
click at [33, 209] on link "VAT Validation" at bounding box center [89, 210] width 157 height 25
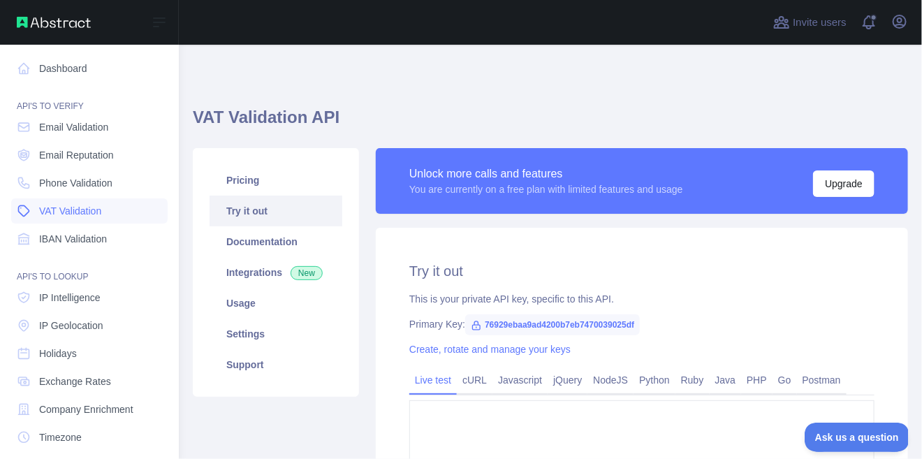
type textarea "**********"
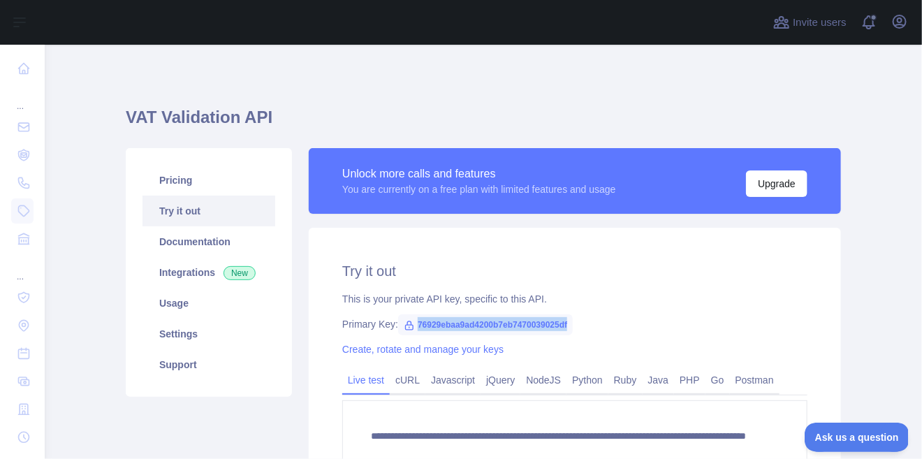
drag, startPoint x: 576, startPoint y: 323, endPoint x: 414, endPoint y: 324, distance: 162.1
click at [414, 324] on div "Primary Key: 76929ebaa9ad4200b7eb7470039025df" at bounding box center [574, 324] width 465 height 14
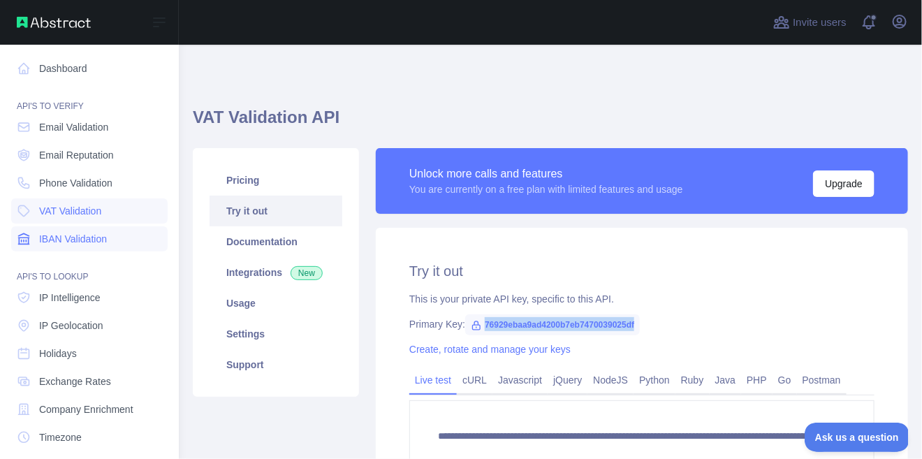
click at [55, 238] on span "IBAN Validation" at bounding box center [73, 239] width 68 height 14
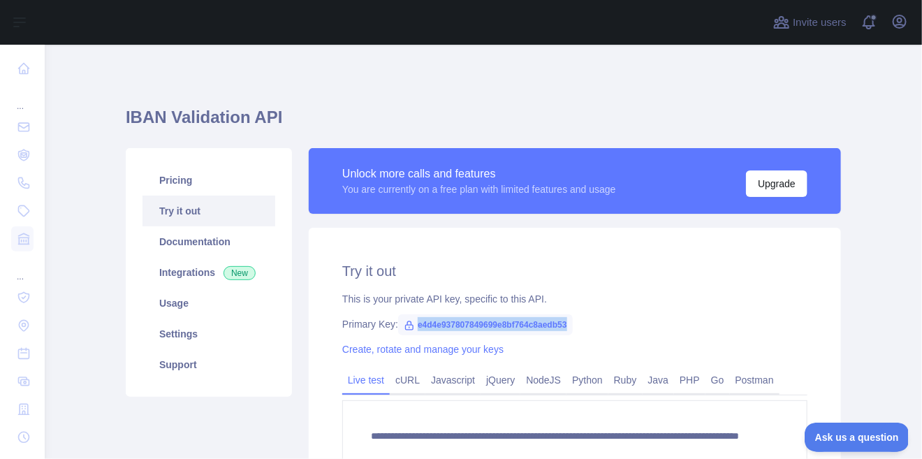
drag, startPoint x: 568, startPoint y: 326, endPoint x: 411, endPoint y: 323, distance: 157.3
click at [411, 323] on div "Primary Key: e4d4e937807849699e8bf764c8aedb53" at bounding box center [574, 324] width 465 height 14
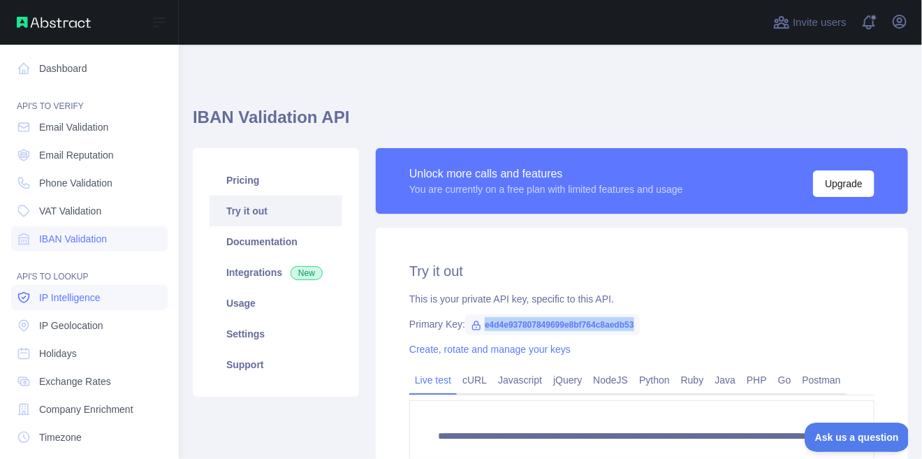
click at [50, 294] on span "IP Intelligence" at bounding box center [69, 298] width 61 height 14
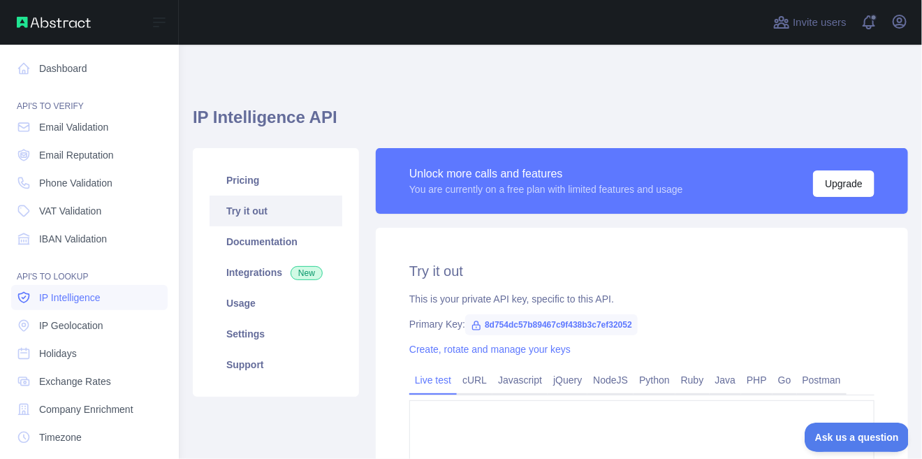
type textarea "**********"
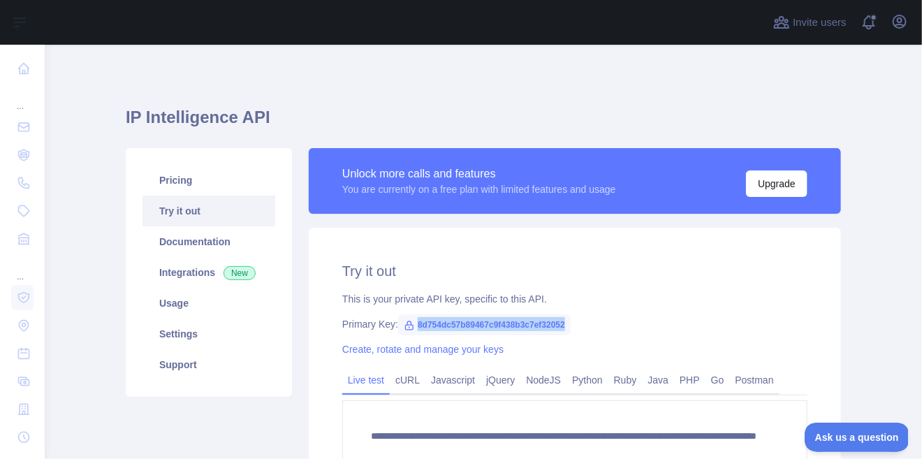
drag, startPoint x: 571, startPoint y: 326, endPoint x: 410, endPoint y: 332, distance: 161.5
click at [410, 331] on div "Primary Key: 8d754dc57b89467c9f438b3c7ef32052" at bounding box center [574, 324] width 465 height 14
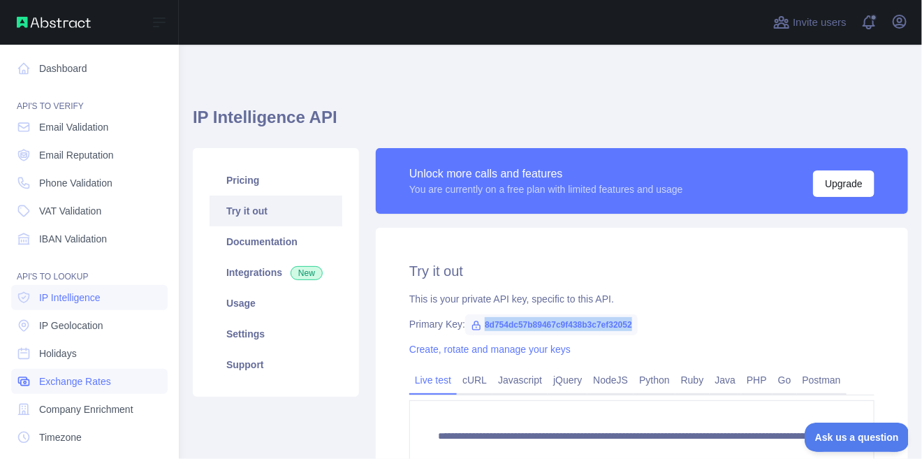
scroll to position [67, 0]
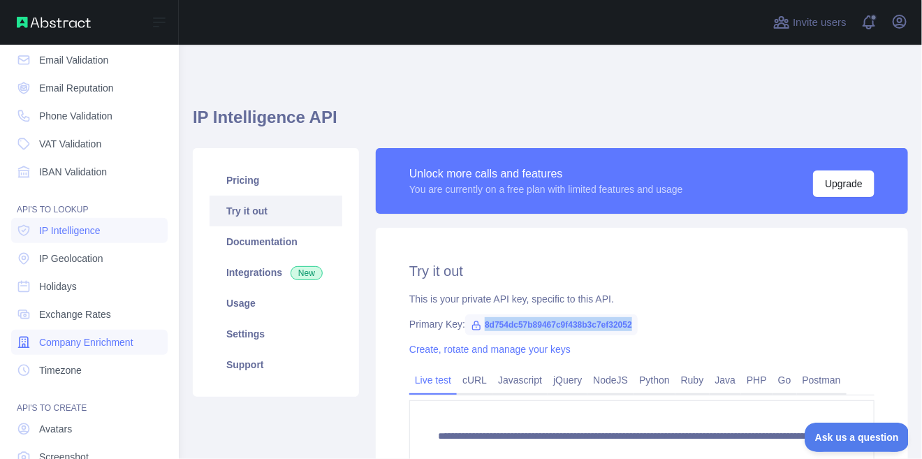
click at [66, 343] on span "Company Enrichment" at bounding box center [86, 342] width 94 height 14
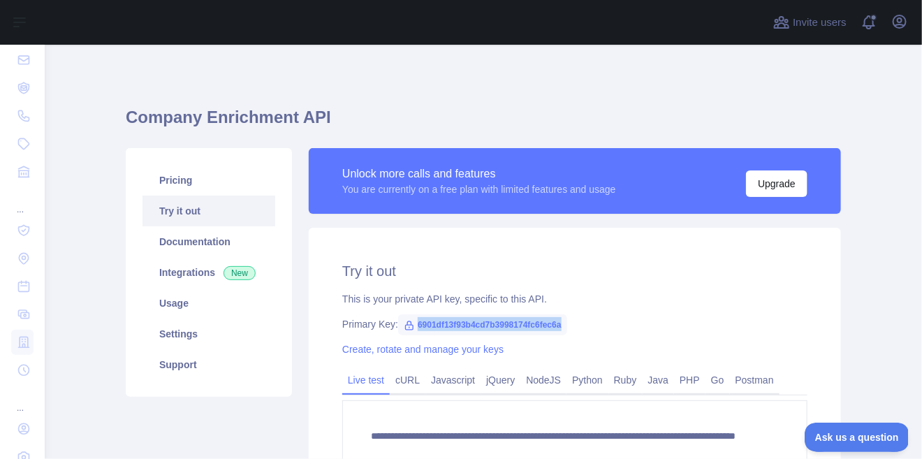
drag, startPoint x: 570, startPoint y: 322, endPoint x: 410, endPoint y: 327, distance: 160.8
click at [410, 327] on div "Primary Key: 6901df13f93b4cd7b3998174fc6fec6a" at bounding box center [574, 324] width 465 height 14
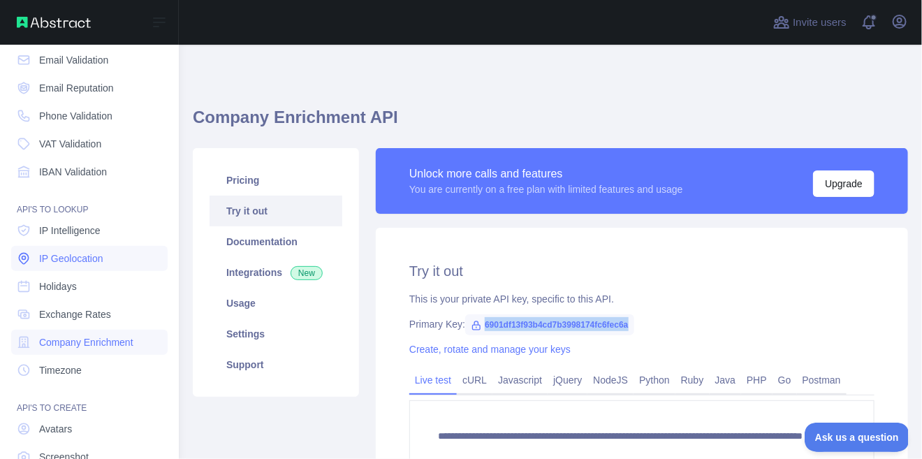
click at [49, 260] on span "IP Geolocation" at bounding box center [71, 259] width 64 height 14
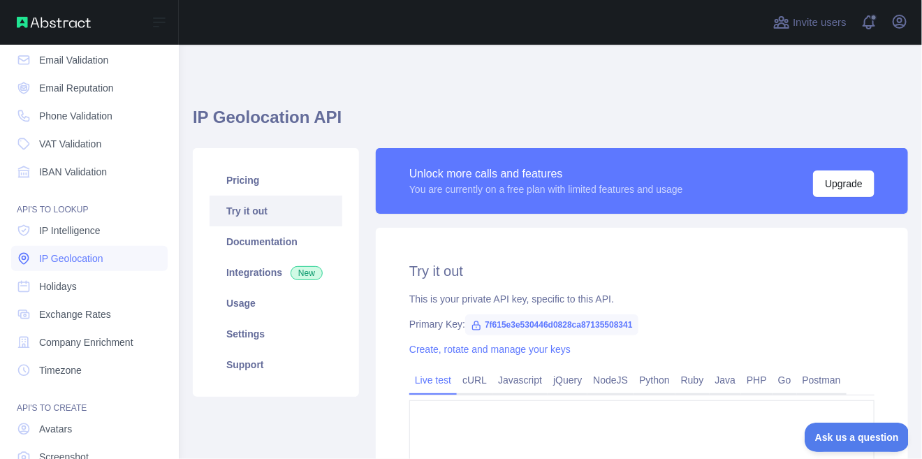
type textarea "**********"
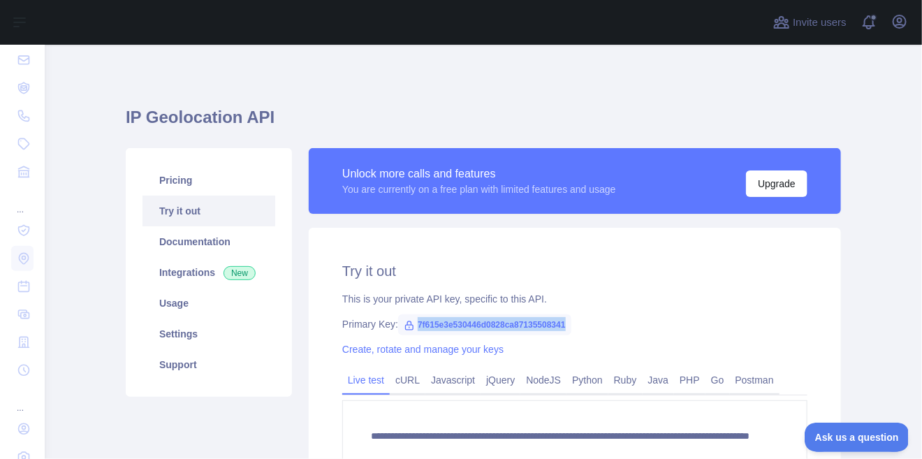
drag, startPoint x: 570, startPoint y: 324, endPoint x: 412, endPoint y: 326, distance: 157.2
click at [412, 326] on div "Primary Key: 7f615e3e530446d0828ca87135508341" at bounding box center [574, 324] width 465 height 14
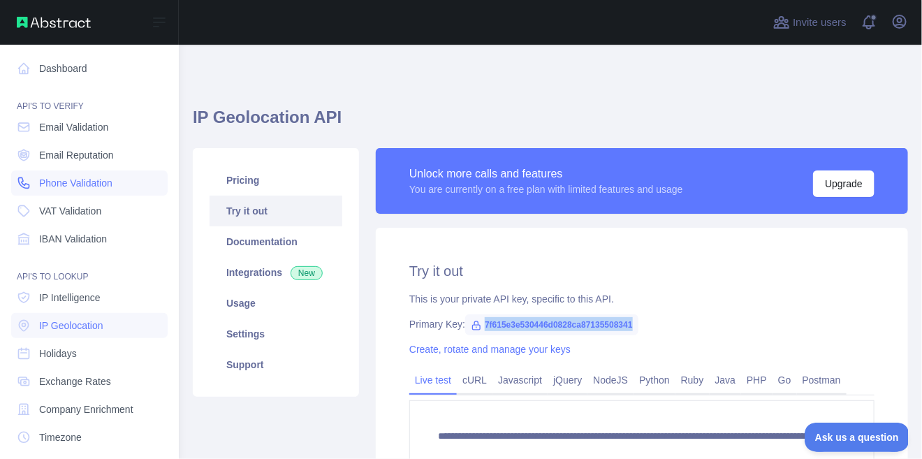
click at [71, 180] on span "Phone Validation" at bounding box center [75, 183] width 73 height 14
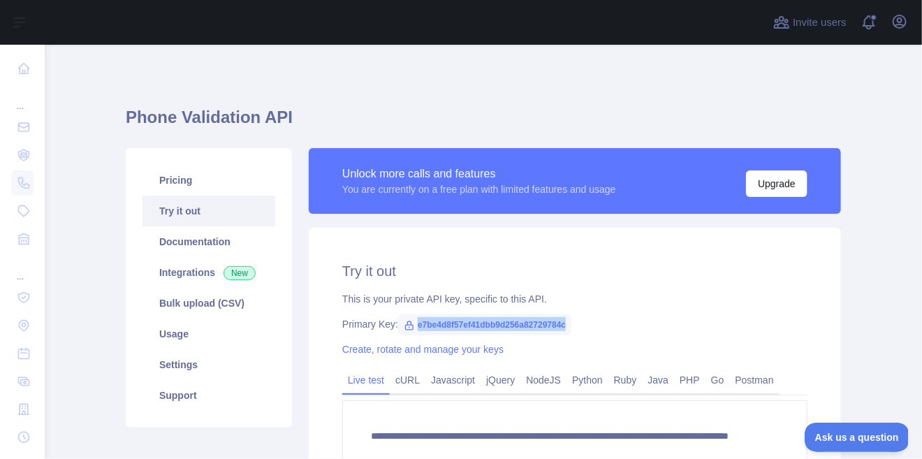
drag, startPoint x: 576, startPoint y: 328, endPoint x: 412, endPoint y: 331, distance: 163.5
click at [412, 331] on div "Primary Key: e7be4d8f57ef41dbb9d256a82729784c" at bounding box center [574, 324] width 465 height 14
